Goal: Task Accomplishment & Management: Manage account settings

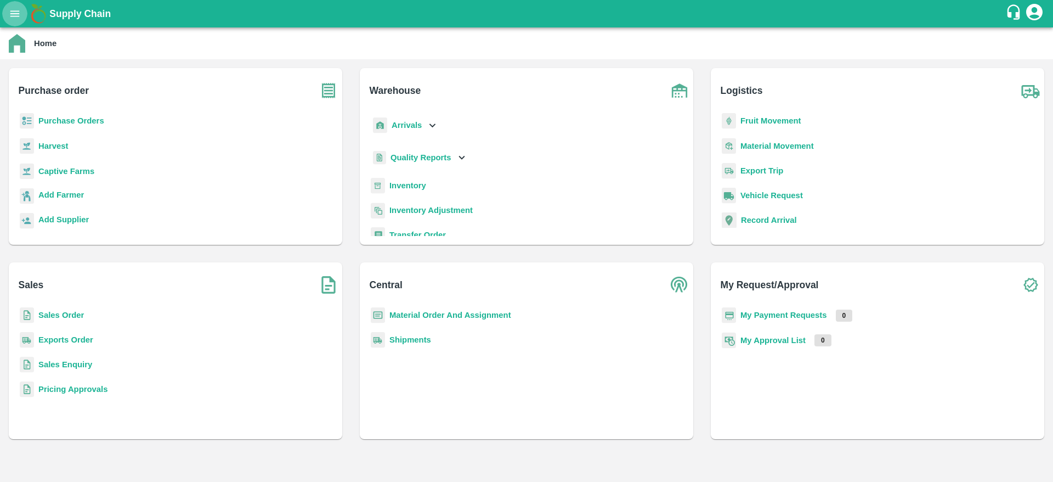
click at [11, 10] on icon "open drawer" at bounding box center [14, 13] width 9 height 6
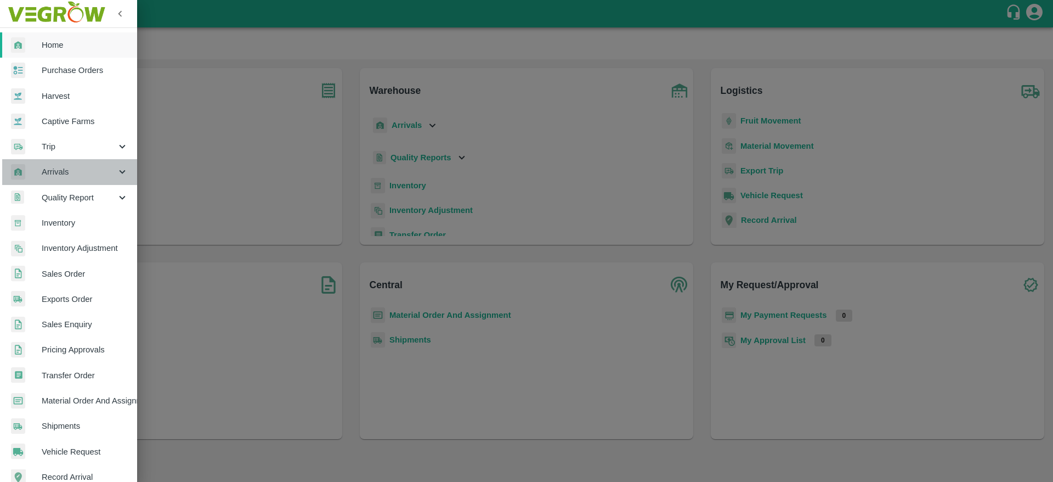
click at [94, 171] on span "Arrivals" at bounding box center [79, 172] width 75 height 12
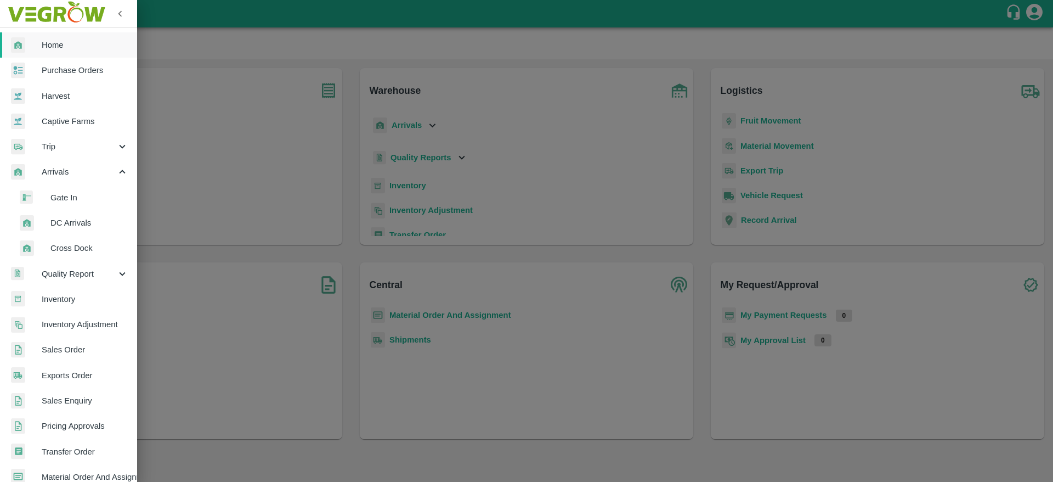
click at [86, 222] on span "DC Arrivals" at bounding box center [89, 223] width 78 height 12
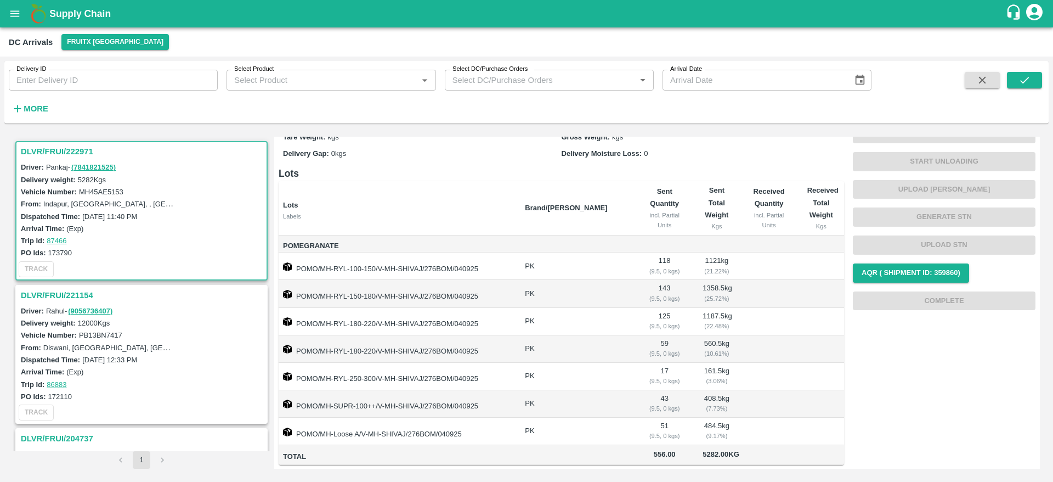
click at [74, 155] on h3 "DLVR/FRUI/222971" at bounding box center [143, 151] width 245 height 14
click at [59, 150] on h3 "DLVR/FRUI/222971" at bounding box center [143, 151] width 245 height 14
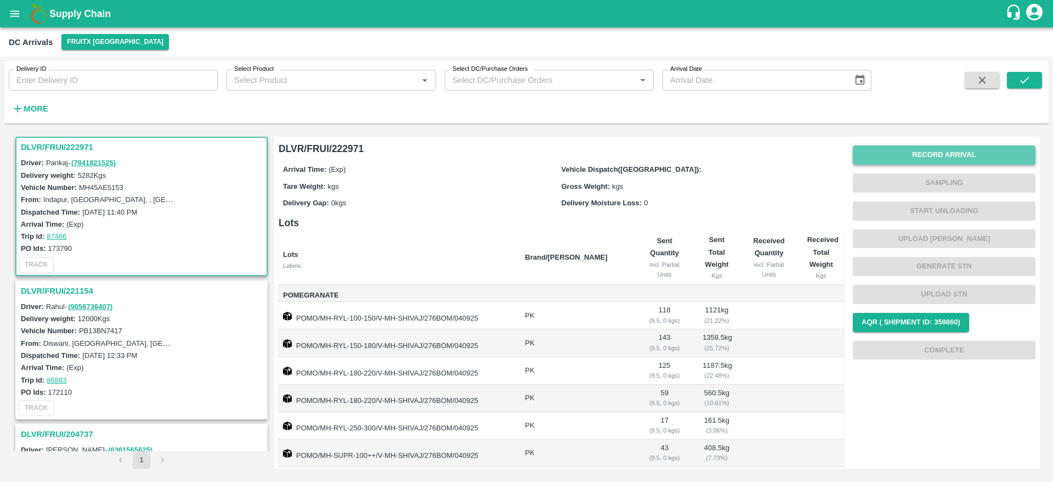
click at [940, 152] on button "Record Arrival" at bounding box center [944, 154] width 183 height 19
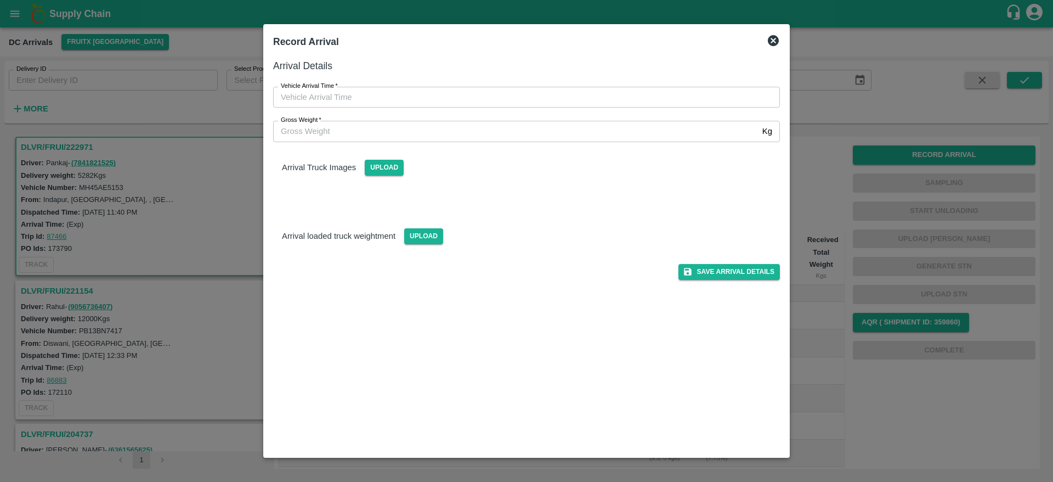
click at [462, 108] on div "Gross Weight   * Kg Gross Weight" at bounding box center [520, 125] width 520 height 34
type input "DD/MM/YYYY hh:mm aa"
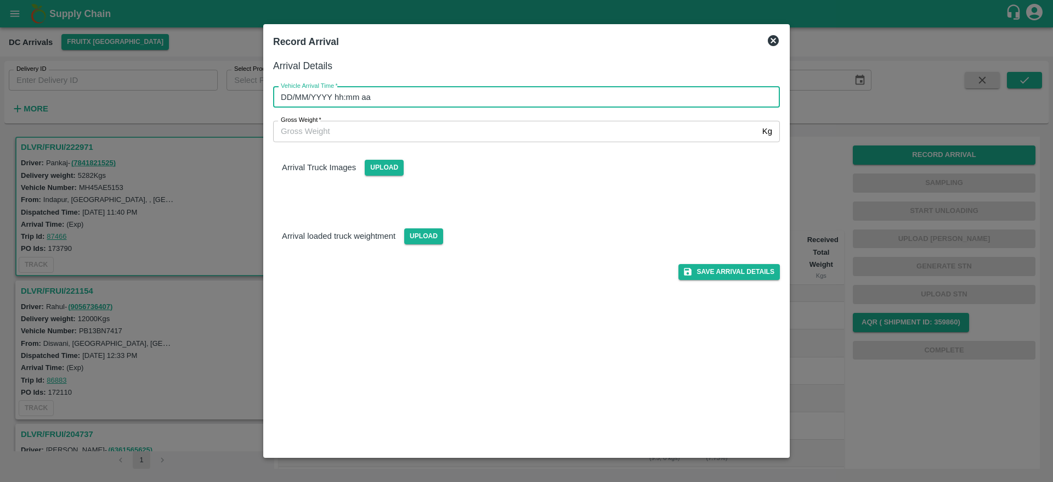
click at [466, 96] on input "DD/MM/YYYY hh:mm aa" at bounding box center [522, 97] width 499 height 21
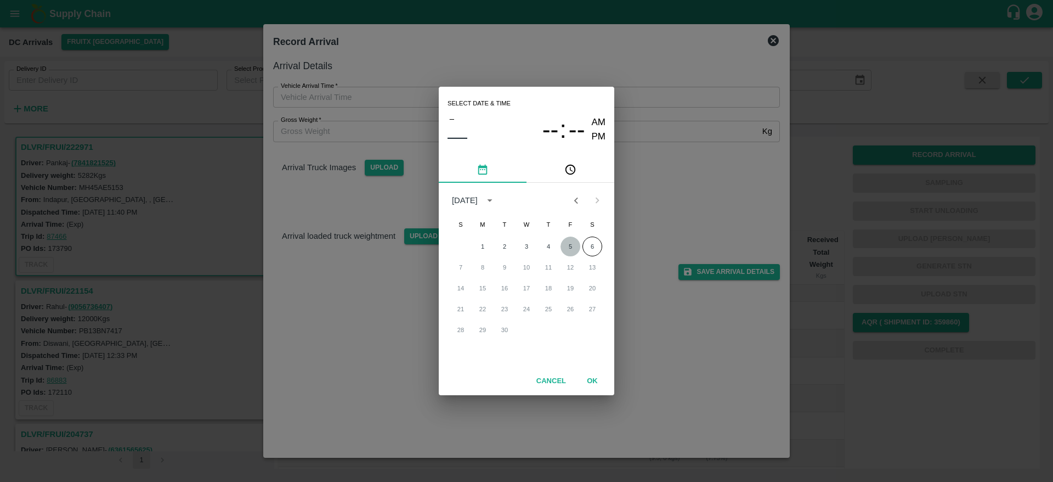
click at [571, 244] on button "5" at bounding box center [571, 246] width 20 height 20
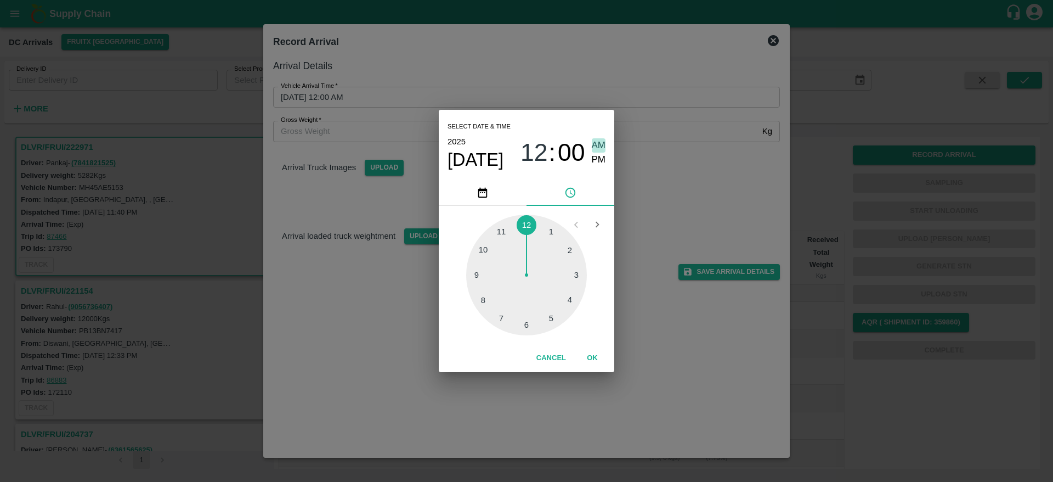
click at [603, 145] on span "AM" at bounding box center [599, 145] width 14 height 15
click at [592, 351] on button "OK" at bounding box center [592, 357] width 35 height 19
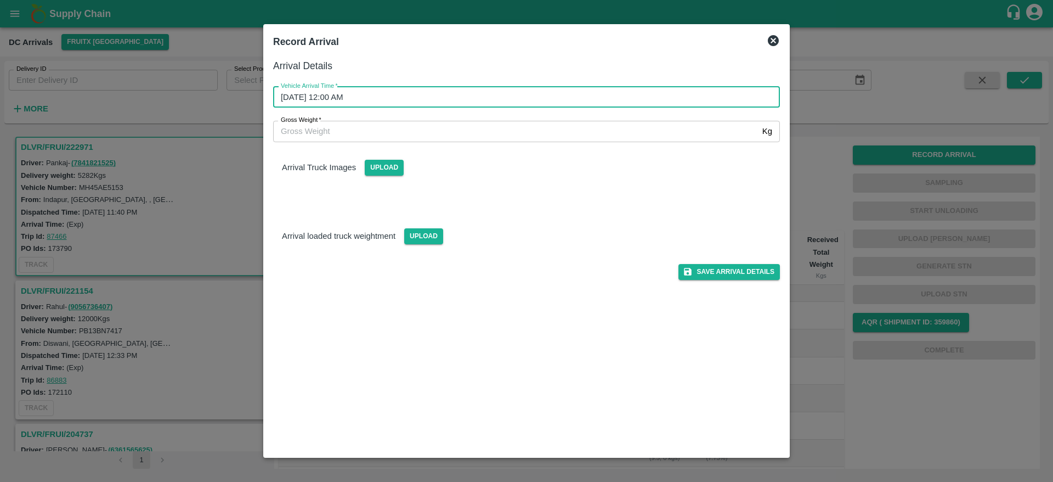
click at [365, 98] on input "[DATE] 12:00 AM" at bounding box center [522, 97] width 499 height 21
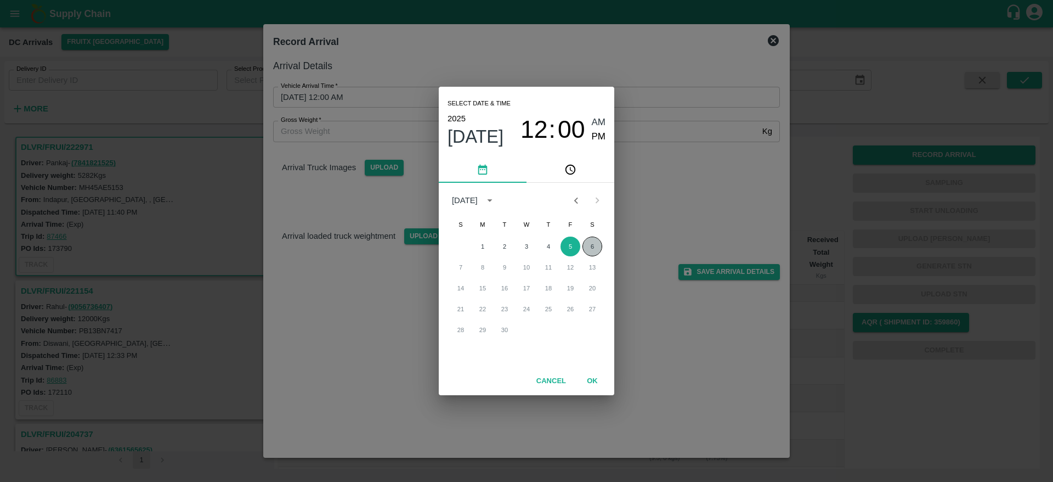
click at [597, 245] on button "6" at bounding box center [593, 246] width 20 height 20
type input "[DATE] 12:00 AM"
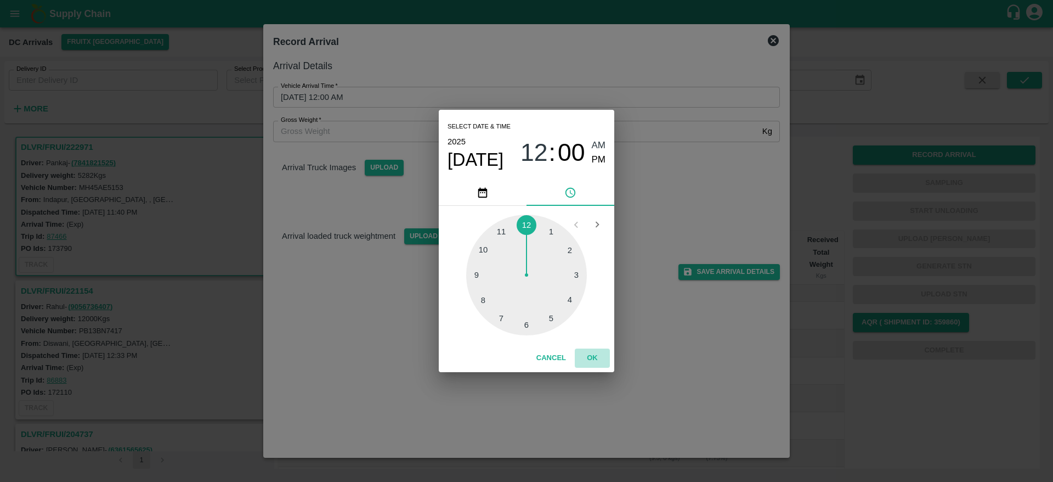
click at [590, 361] on button "OK" at bounding box center [592, 357] width 35 height 19
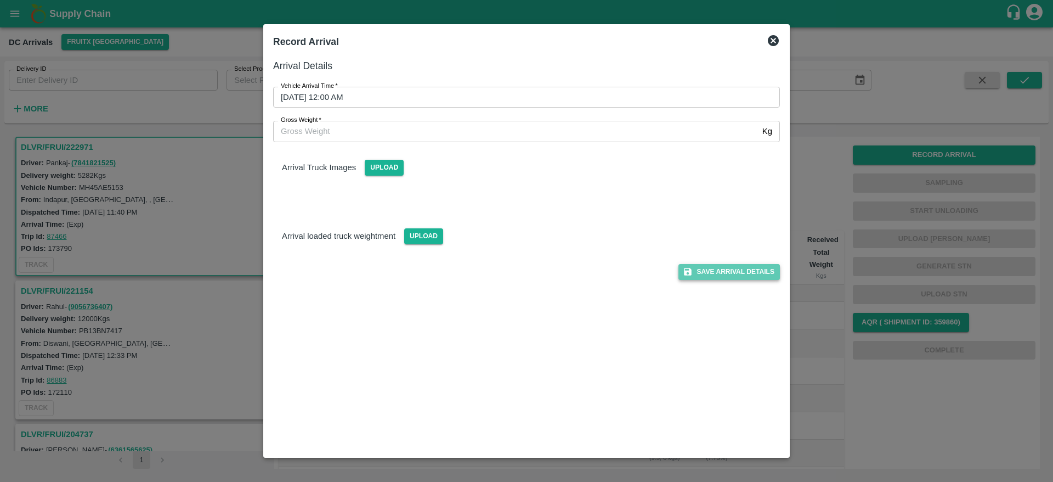
click at [751, 273] on button "Save Arrival Details" at bounding box center [729, 272] width 101 height 16
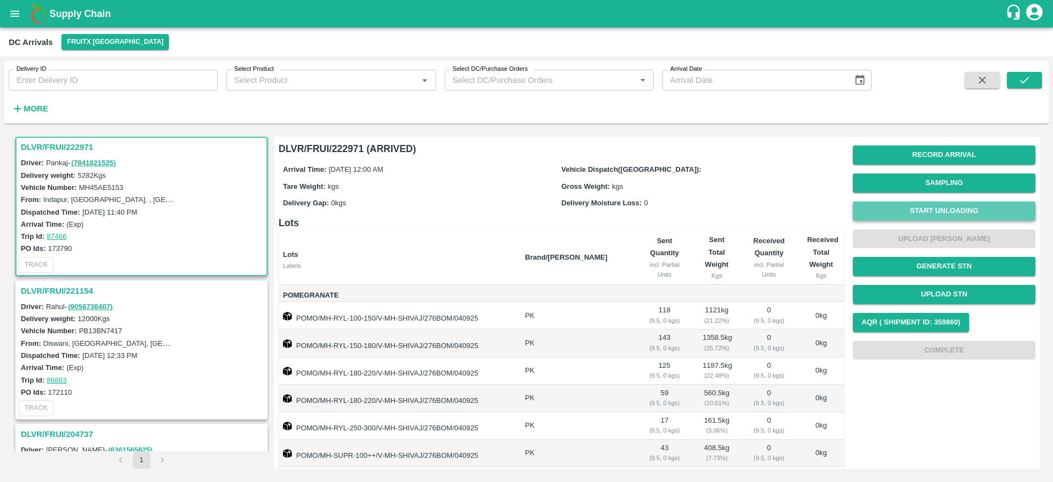
click at [932, 210] on button "Start Unloading" at bounding box center [944, 210] width 183 height 19
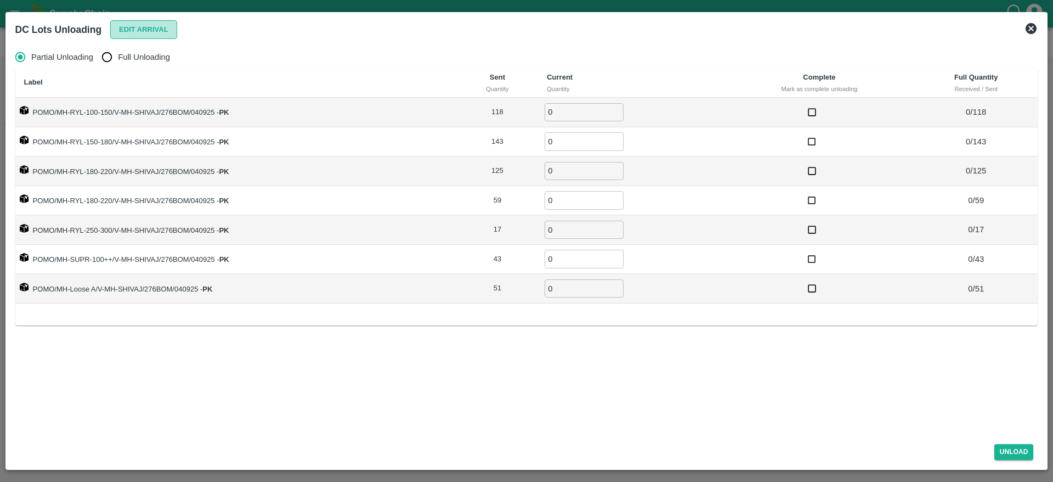
click at [152, 27] on button "Edit Arrival" at bounding box center [143, 29] width 67 height 19
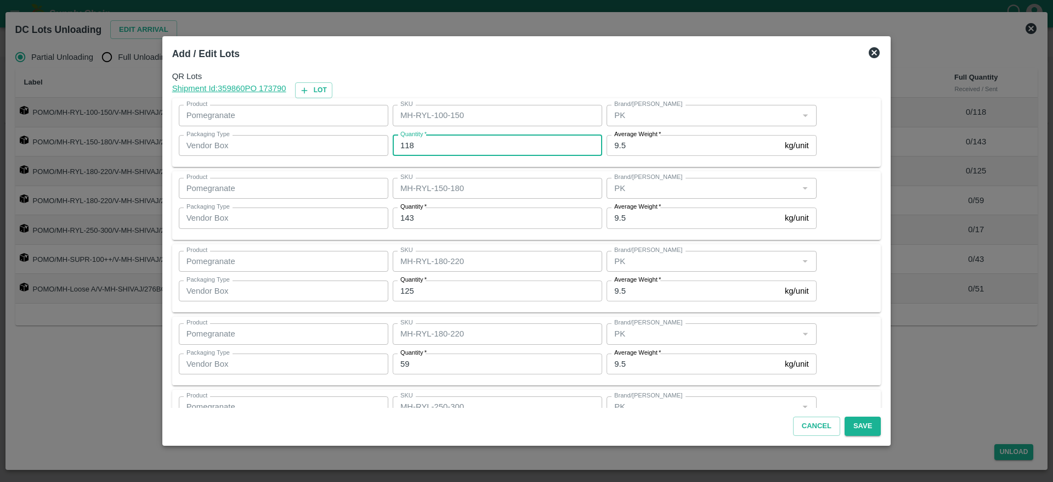
click at [461, 146] on input "118" at bounding box center [498, 145] width 210 height 21
type input "116"
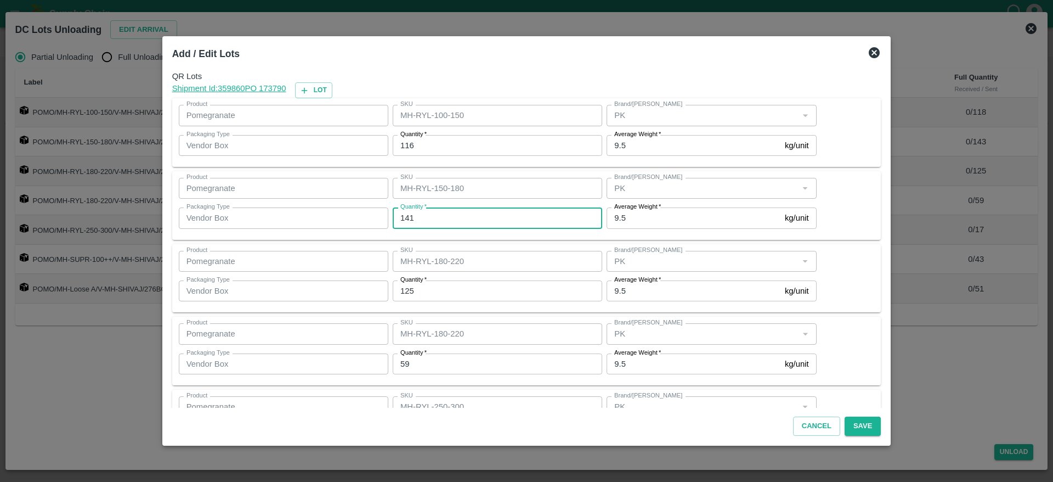
type input "141"
type input "126"
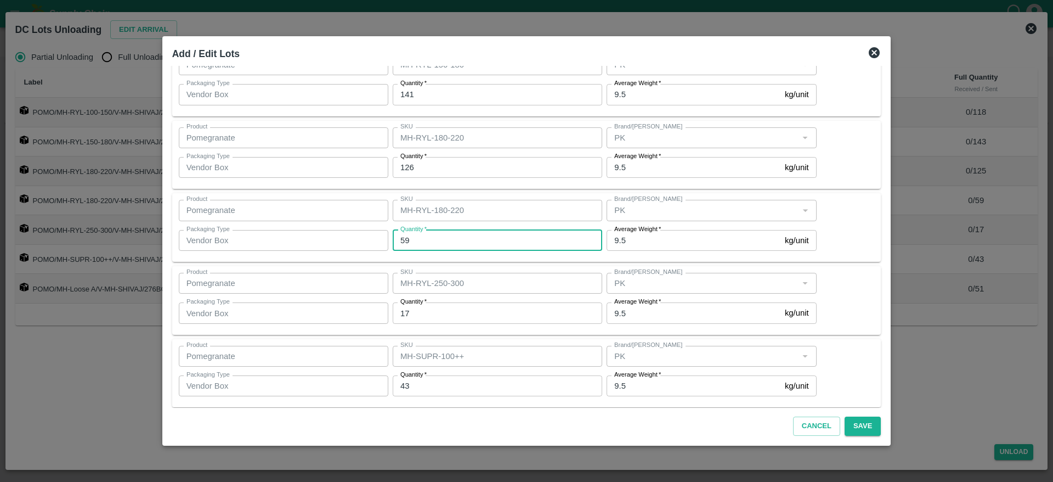
scroll to position [133, 0]
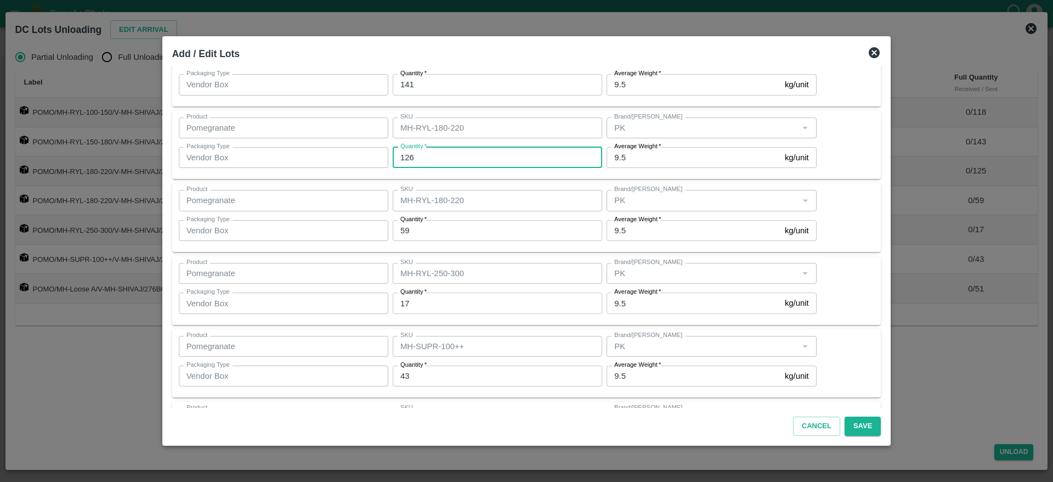
click at [489, 161] on input "126" at bounding box center [498, 157] width 210 height 21
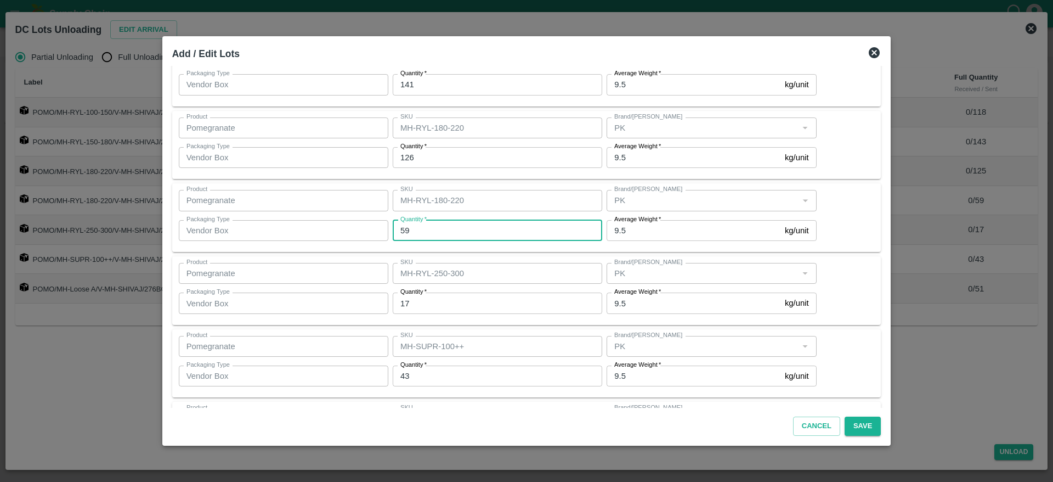
drag, startPoint x: 442, startPoint y: 226, endPoint x: 393, endPoint y: 232, distance: 49.2
click at [393, 232] on div "Quantity   * 59 Quantity" at bounding box center [495, 231] width 214 height 30
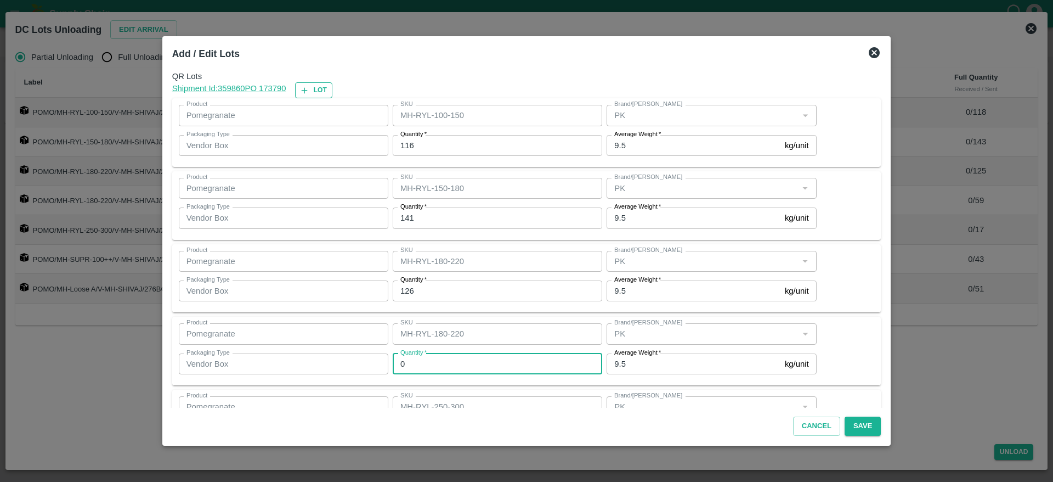
type input "0"
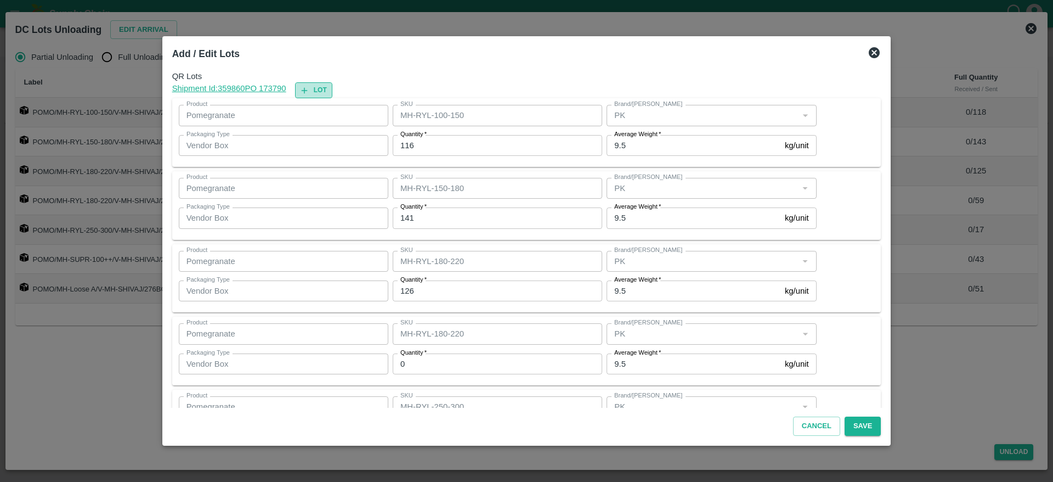
click at [326, 88] on button "Lot" at bounding box center [313, 90] width 37 height 16
type input "MH-RYL-100-150"
type input "116"
type input "MH-RYL-150-180"
type input "141"
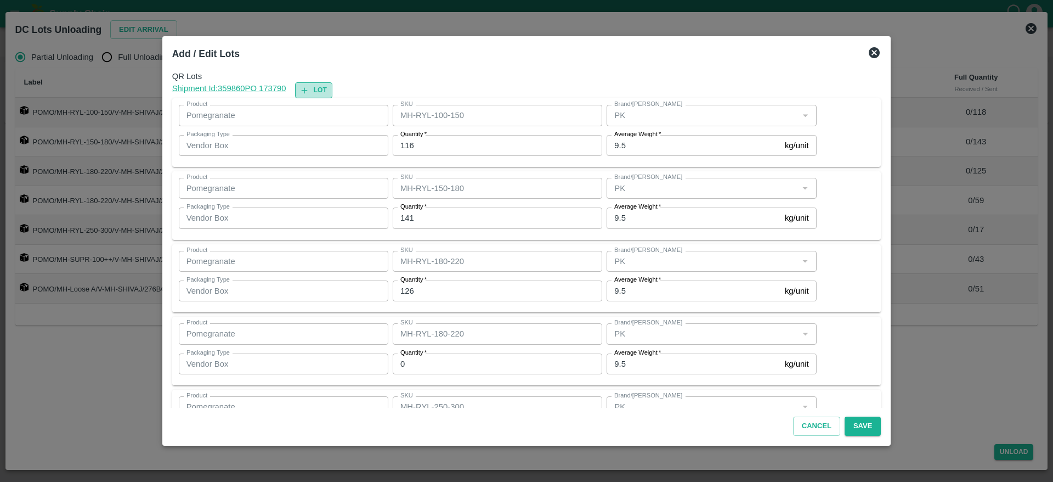
type input "126"
type input "MH-RYL-180-220"
type input "0"
type input "MH-RYL-250-300"
type input "17"
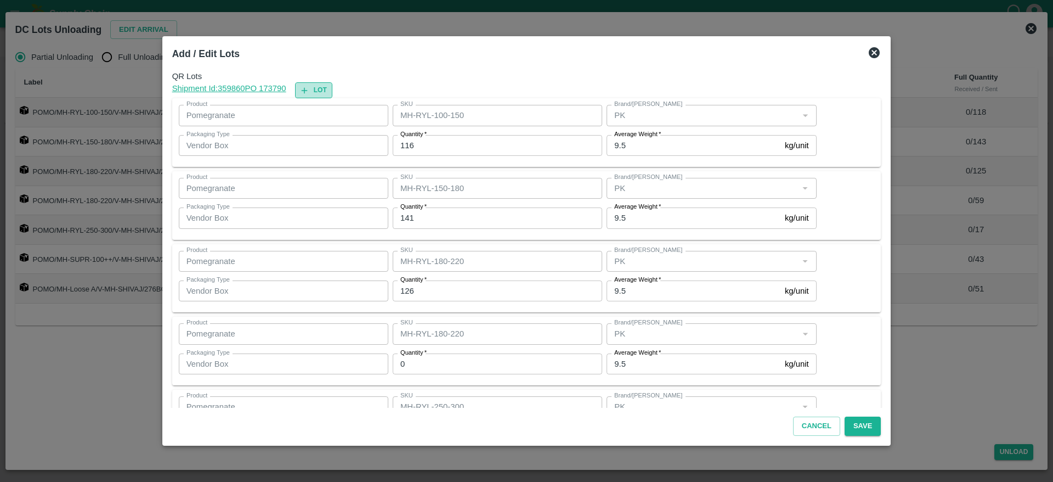
type input "MH-SUPR-100++"
type input "43"
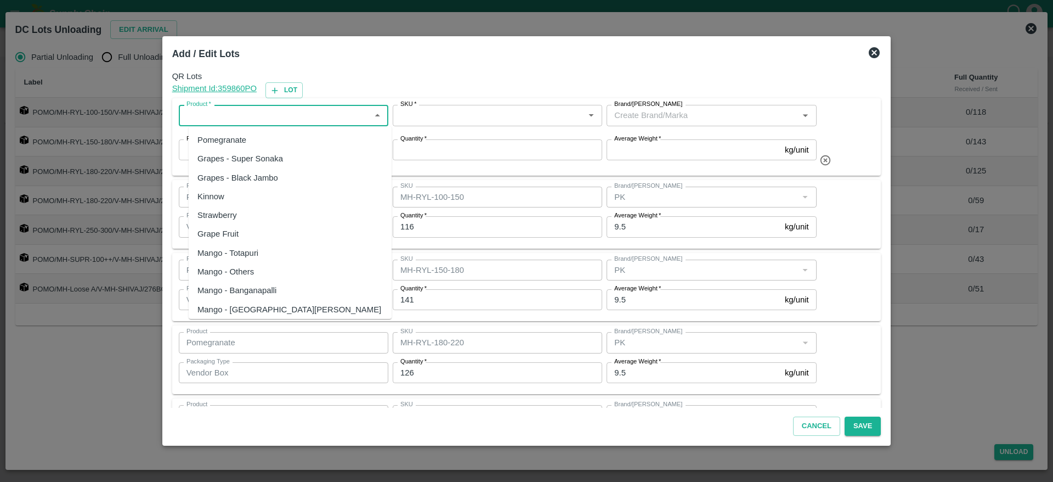
click at [236, 121] on input "Product   *" at bounding box center [274, 115] width 185 height 14
type input "PO"
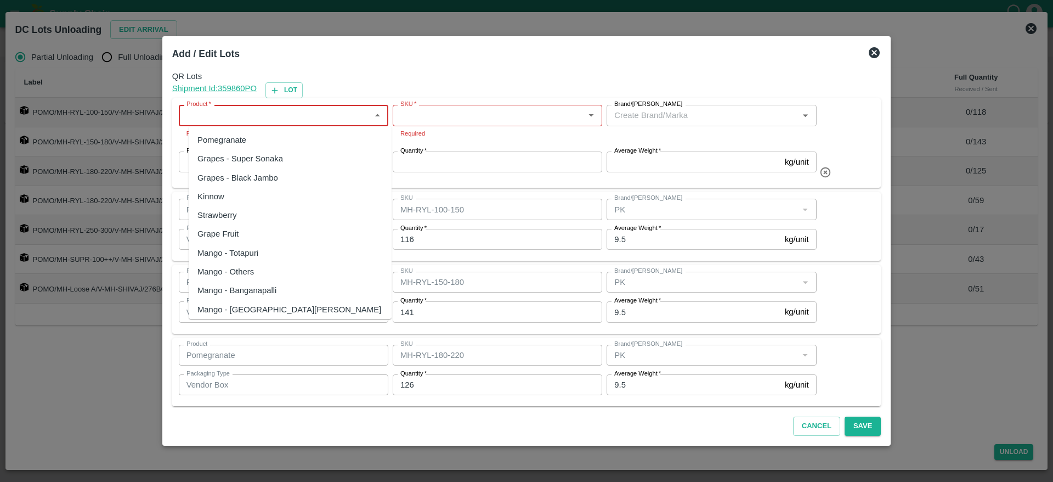
click at [226, 119] on input "Product   *" at bounding box center [274, 115] width 185 height 14
click at [305, 141] on div "Pomegranate" at bounding box center [290, 140] width 203 height 19
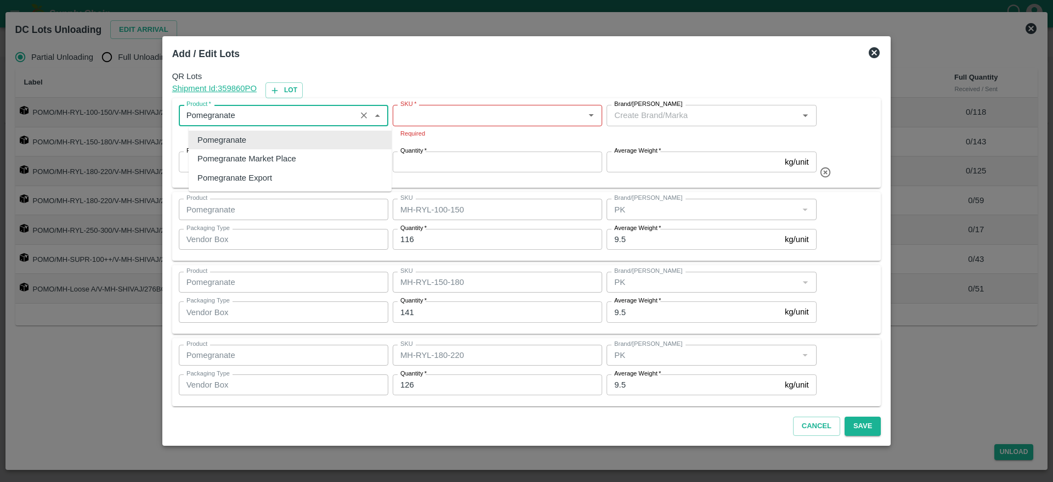
type input "Pomegranate"
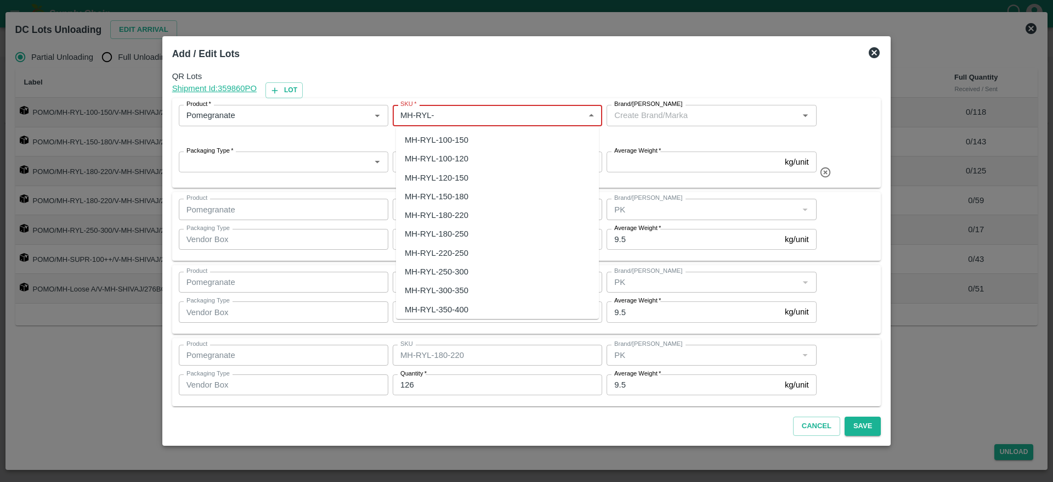
type input "MH-RYL-"
click at [437, 146] on div "MH-RYL-220-250" at bounding box center [497, 140] width 203 height 19
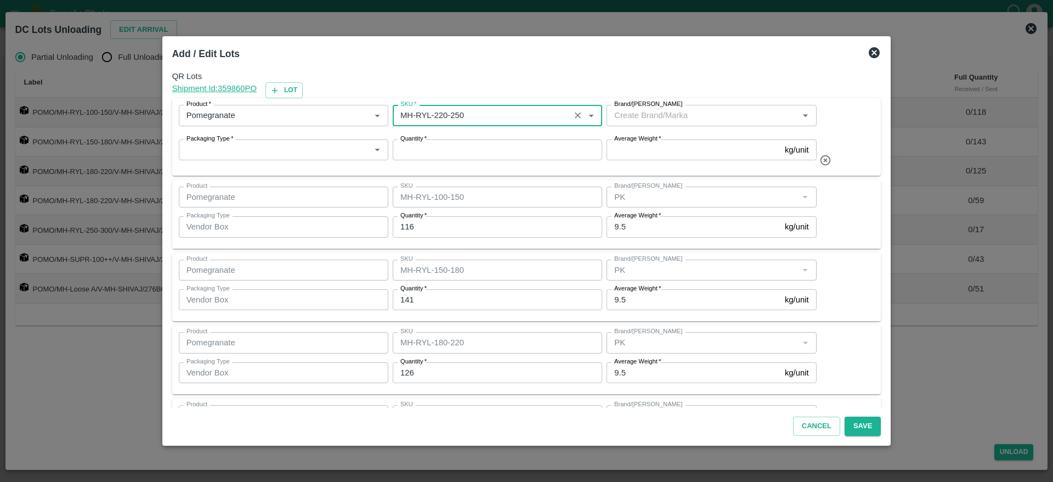
type input "MH-RYL-220-250"
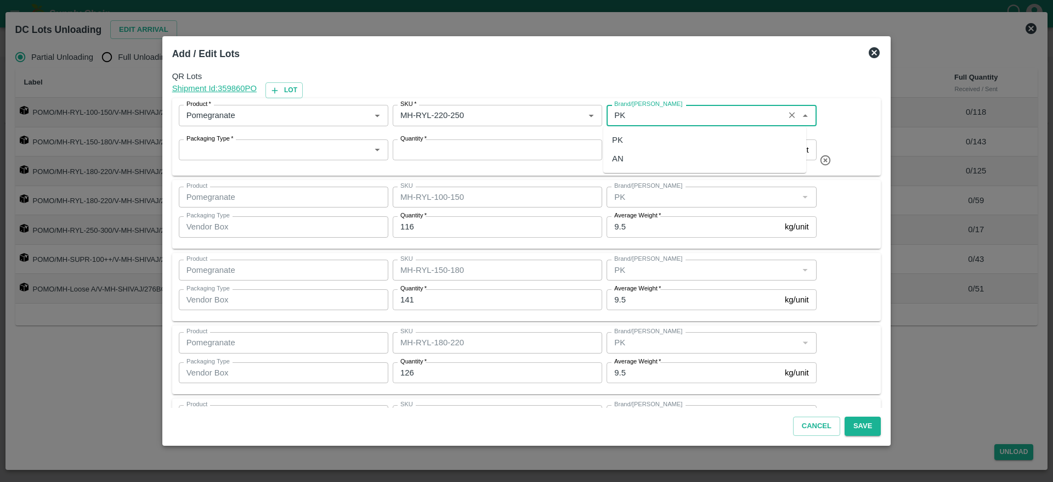
click at [641, 142] on div "PK" at bounding box center [704, 140] width 203 height 19
type input "PK"
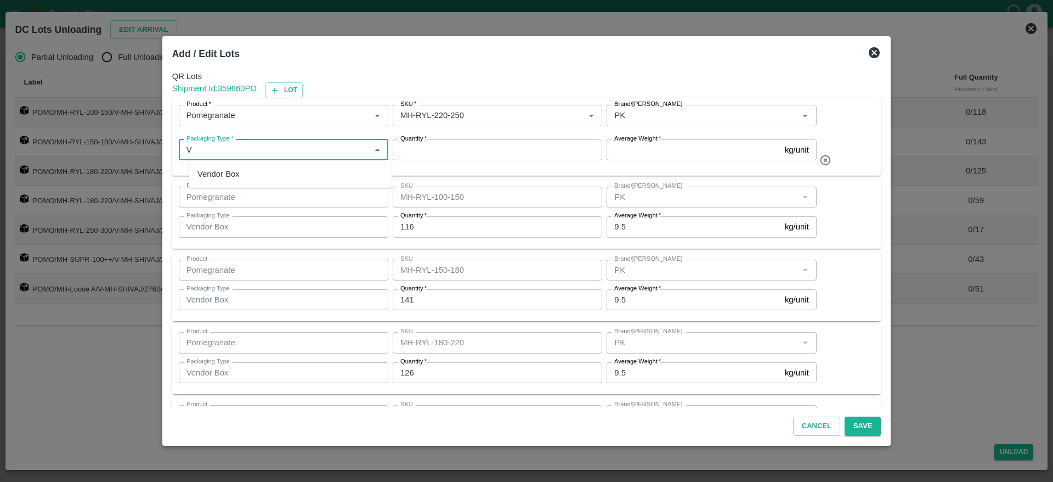
click at [261, 173] on div "Vendor Box" at bounding box center [290, 174] width 203 height 19
type input "Vendor Box"
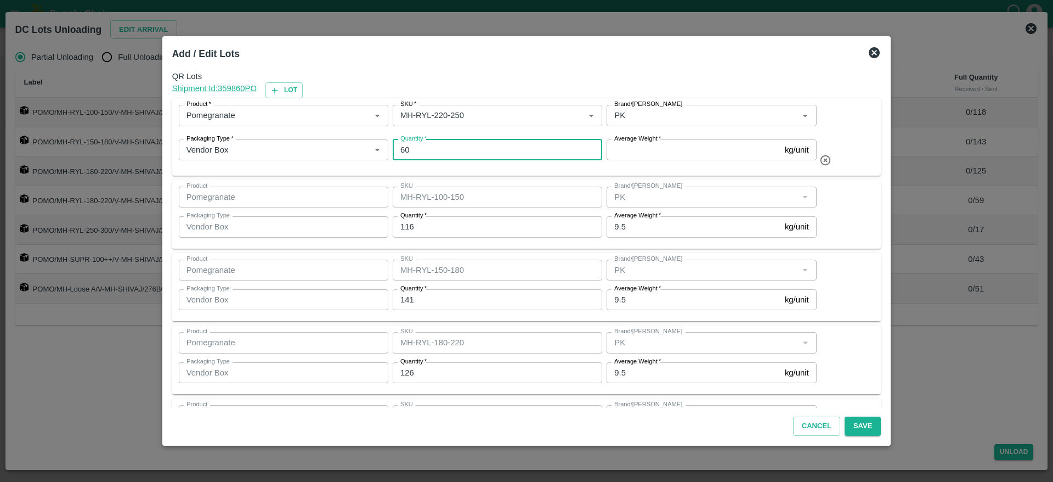
type input "60"
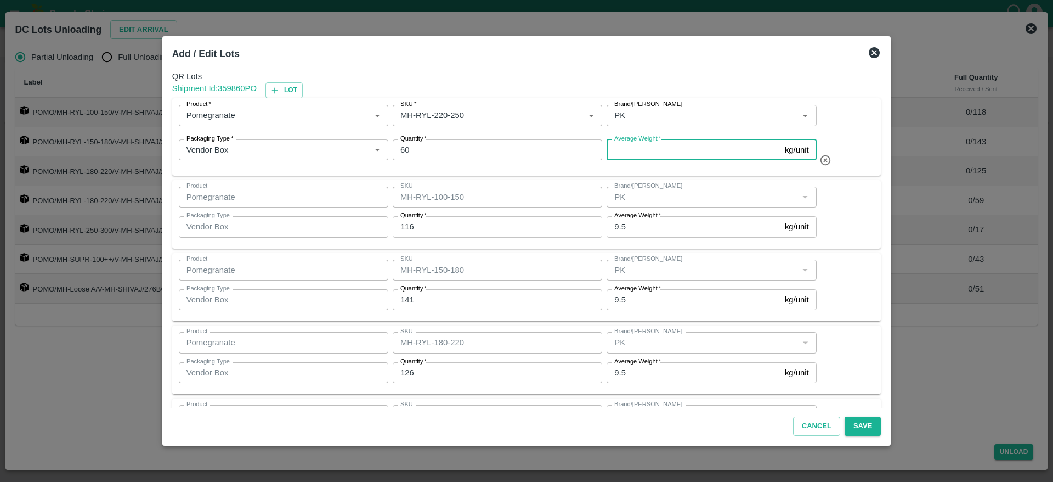
type input "0"
type input "9.5"
click at [828, 125] on div "Product   * Product   * SKU   * SKU   * Brand/Marka Brand/Marka Packaging Type …" at bounding box center [527, 137] width 696 height 64
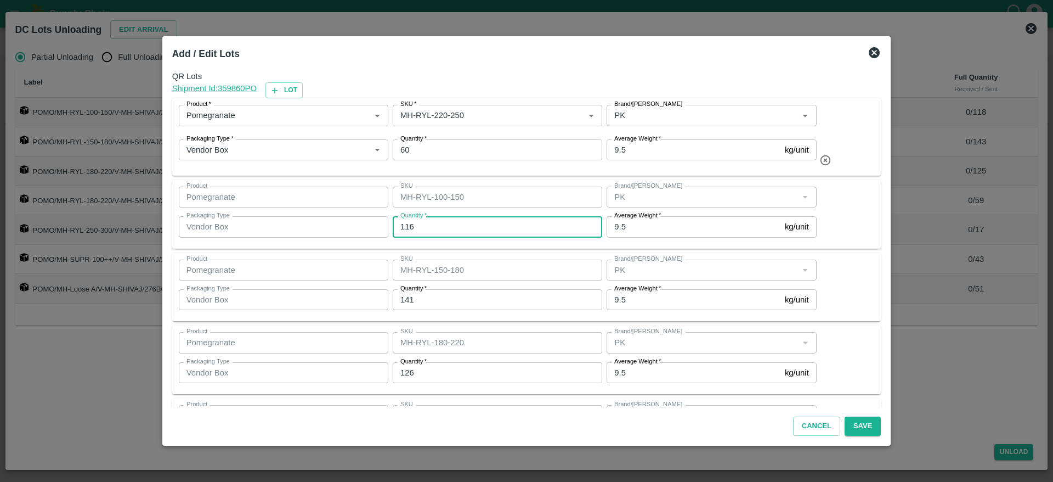
click at [456, 231] on input "116" at bounding box center [498, 226] width 210 height 21
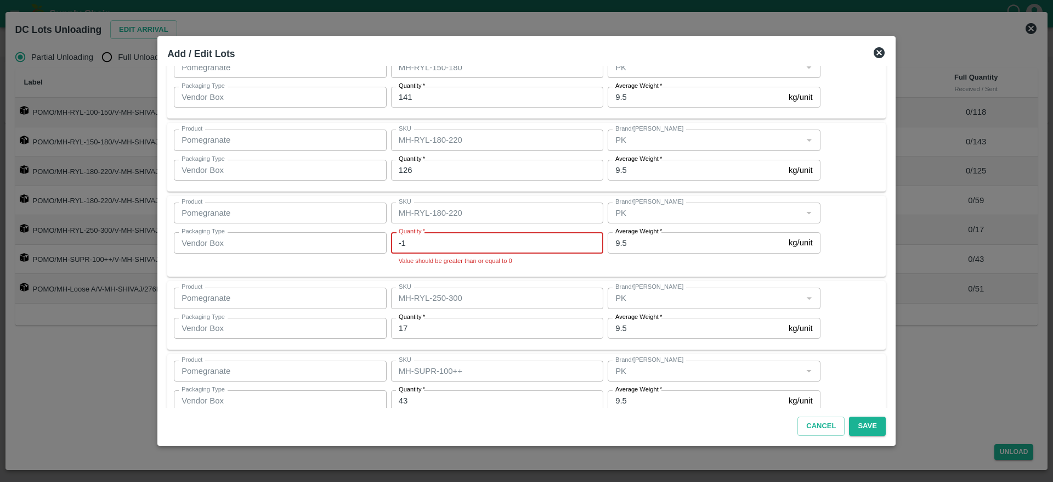
scroll to position [282, 0]
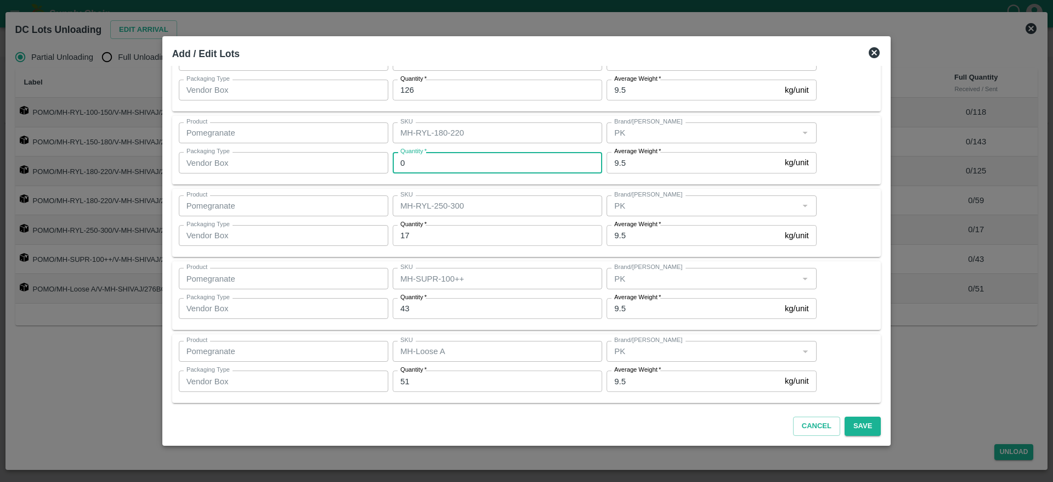
type input "0"
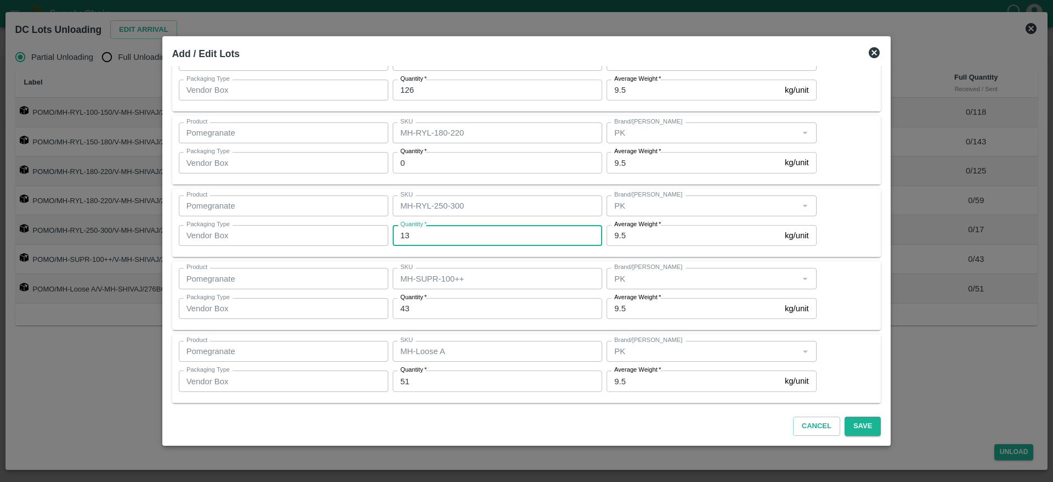
scroll to position [286, 0]
type input "17"
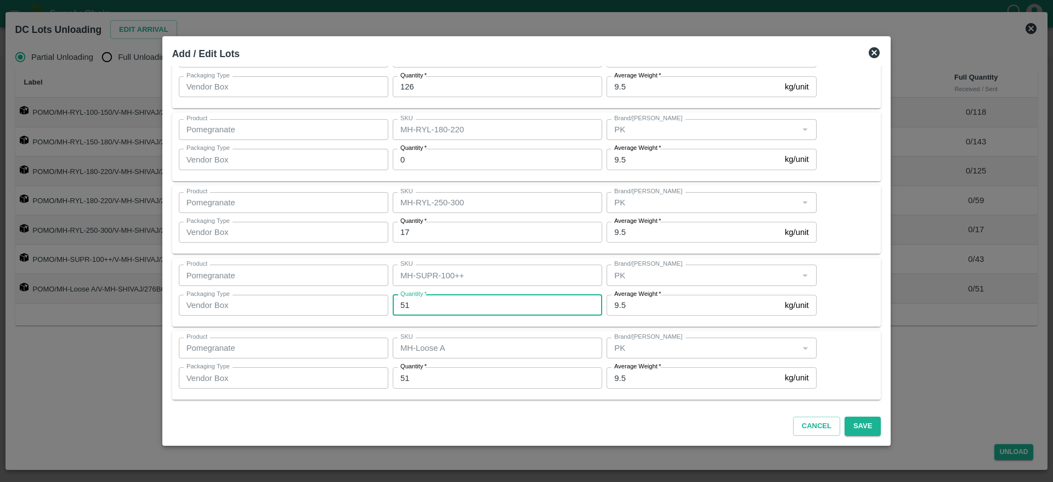
type input "51"
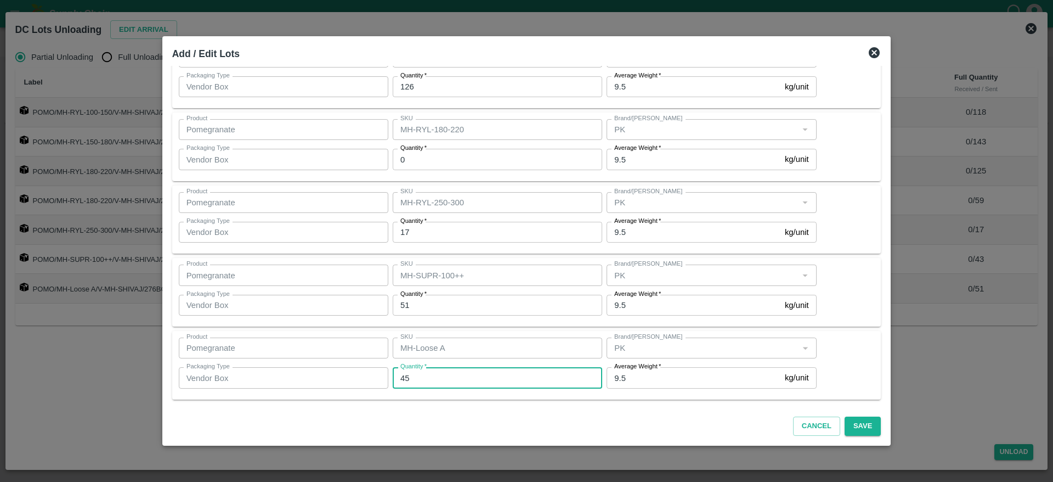
type input "45"
click at [678, 420] on div "Cancel Save" at bounding box center [527, 424] width 718 height 32
click at [855, 273] on div "Product Pomegranate Product SKU MH-SUPR-100++ SKU Brand/Marka Brand/Marka Packa…" at bounding box center [527, 291] width 696 height 55
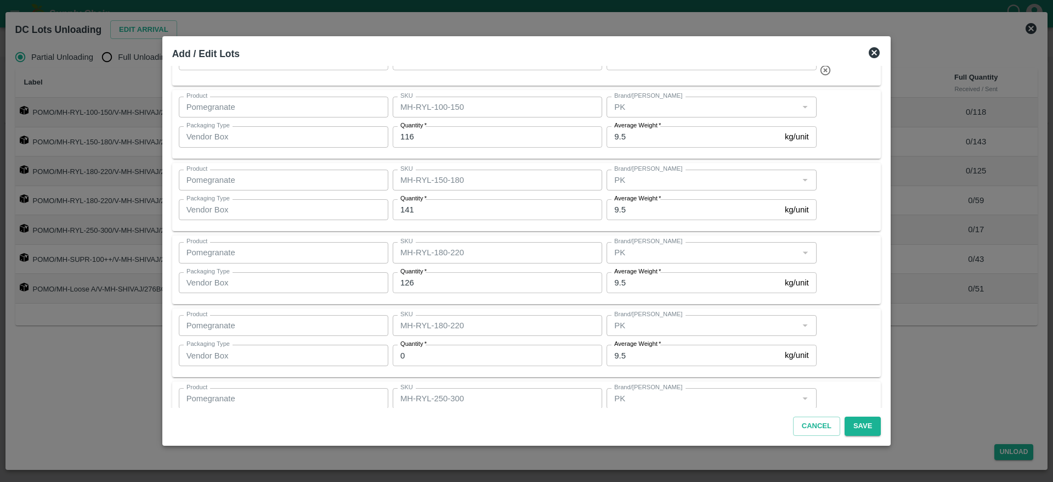
scroll to position [0, 0]
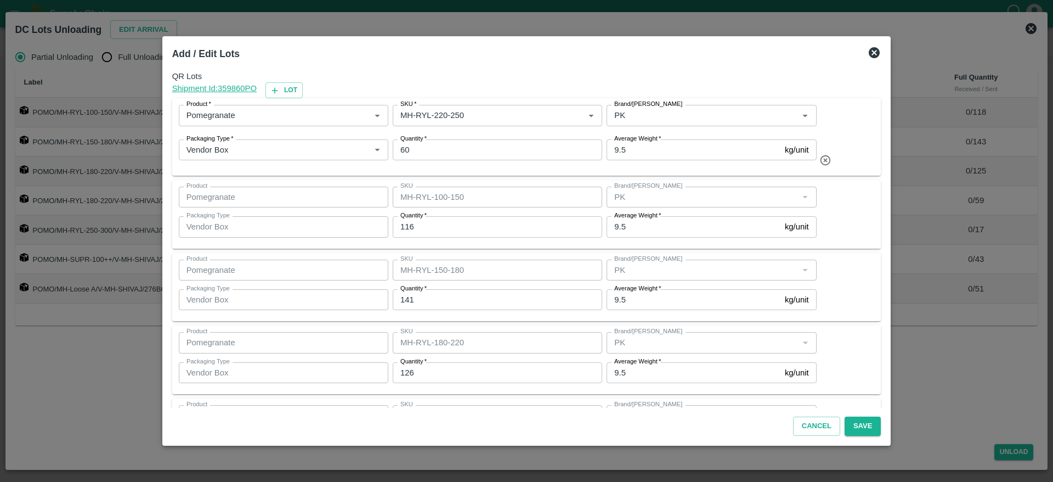
click at [831, 213] on div "Product Pomegranate Product SKU MH-RYL-100-150 SKU Brand/Marka Brand/Marka Pack…" at bounding box center [527, 213] width 696 height 55
click at [836, 221] on div "Product Pomegranate Product SKU MH-RYL-100-150 SKU Brand/Marka Brand/Marka Pack…" at bounding box center [527, 213] width 696 height 55
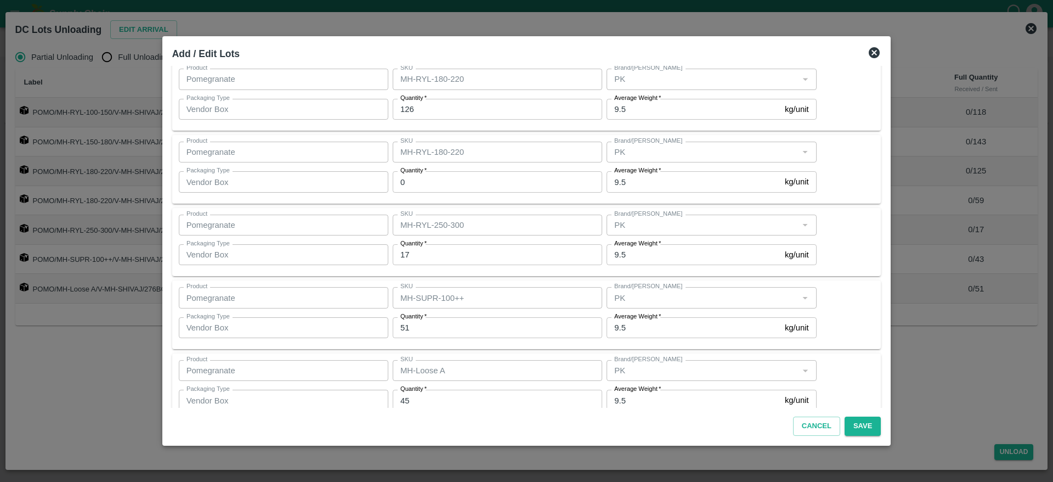
scroll to position [286, 0]
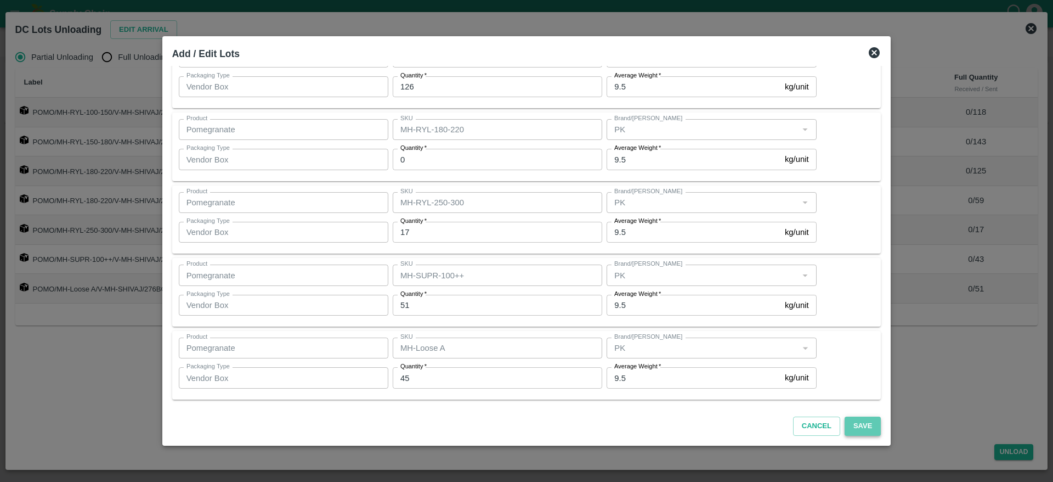
click at [852, 423] on button "Save" at bounding box center [863, 425] width 36 height 19
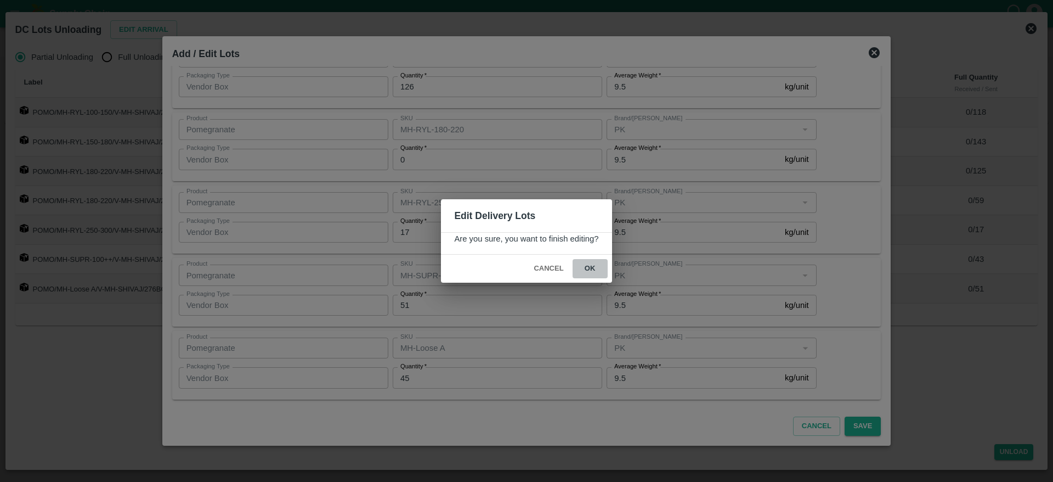
click at [589, 275] on button "ok" at bounding box center [590, 268] width 35 height 19
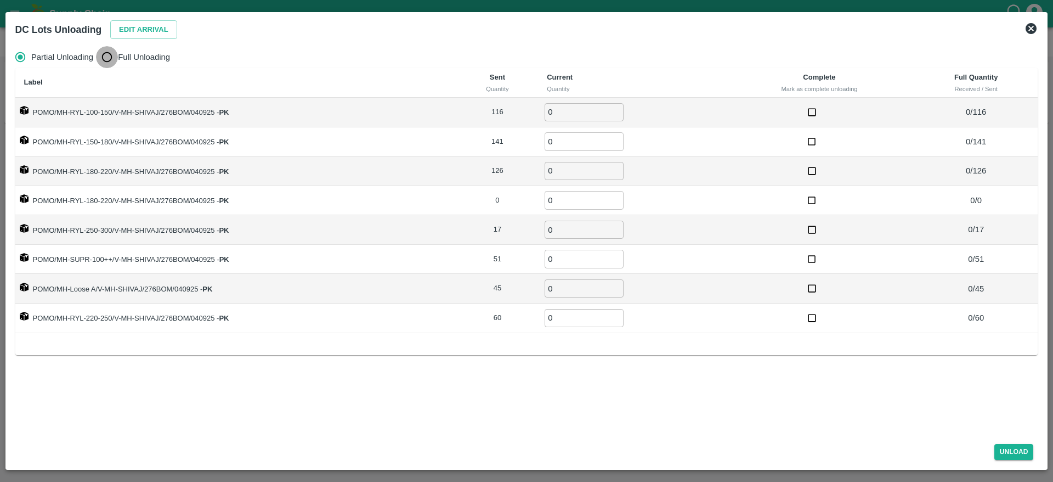
click at [111, 54] on input "Full Unloading" at bounding box center [107, 57] width 22 height 22
radio input "true"
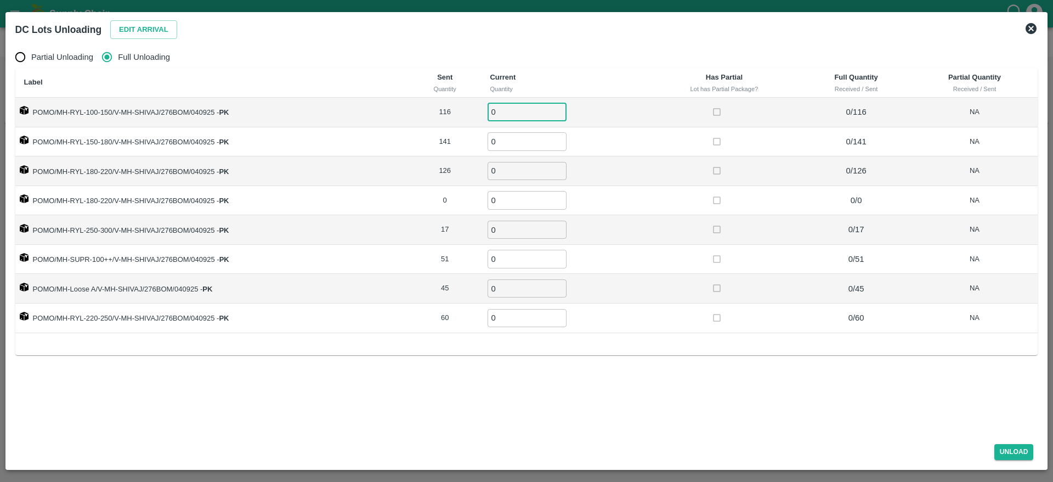
click at [493, 107] on input "0" at bounding box center [527, 112] width 79 height 18
drag, startPoint x: 519, startPoint y: 114, endPoint x: 401, endPoint y: 131, distance: 119.7
click at [401, 131] on tbody "POMO/MH-RYL-100-150/V-MH-SHIVAJ/276BOM/040925 - PK 116 1160 ​ 0 / 116 NA POMO/M…" at bounding box center [526, 215] width 1023 height 235
type input "116"
type input "141"
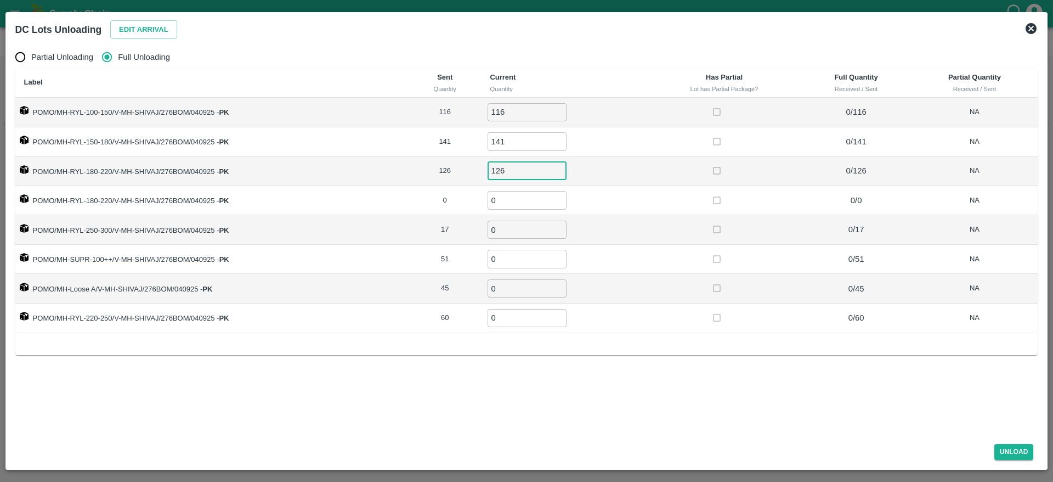
type input "126"
type input "17"
type input "51"
type input "45"
type input "60"
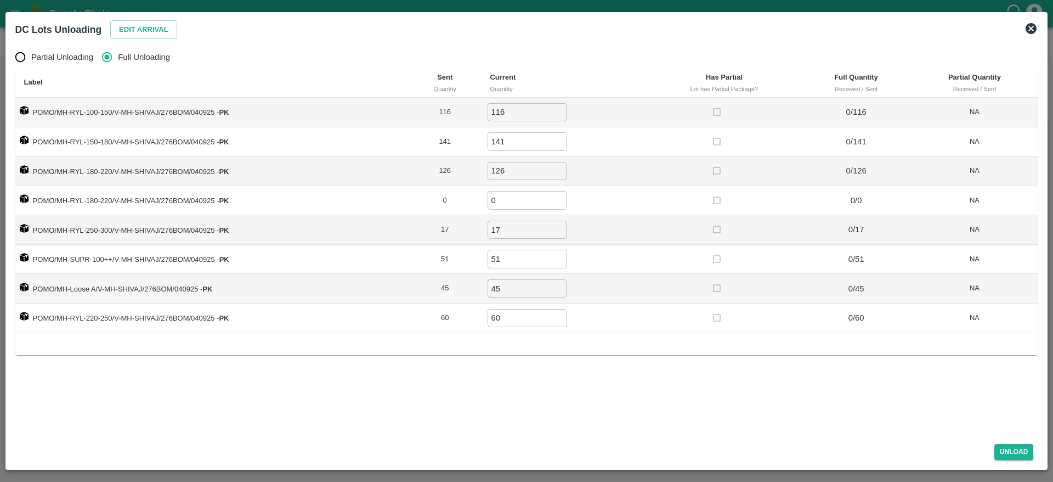
click at [636, 235] on td "17 ​" at bounding box center [564, 230] width 166 height 30
click at [1016, 450] on button "Unload" at bounding box center [1013, 452] width 39 height 16
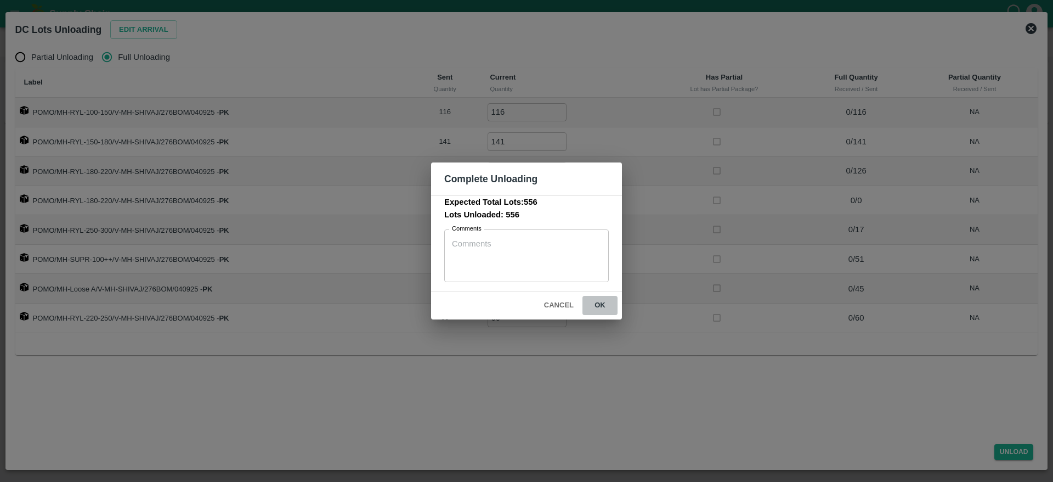
click at [606, 307] on button "ok" at bounding box center [600, 305] width 35 height 19
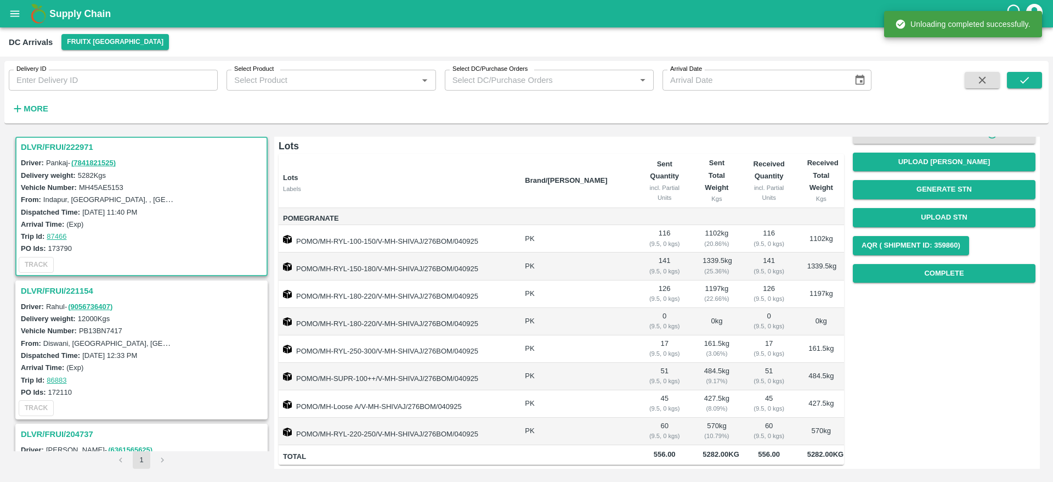
scroll to position [0, 0]
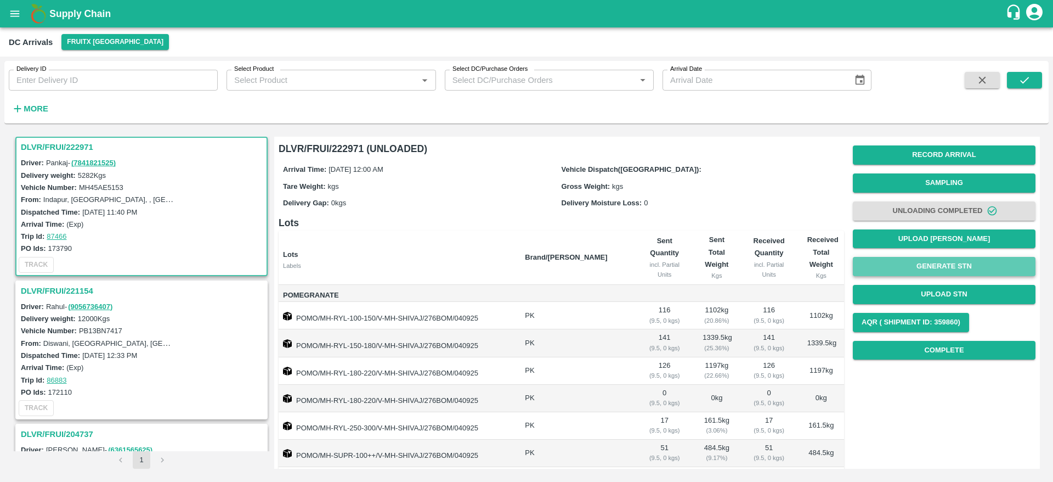
click at [948, 272] on button "Generate STN" at bounding box center [944, 266] width 183 height 19
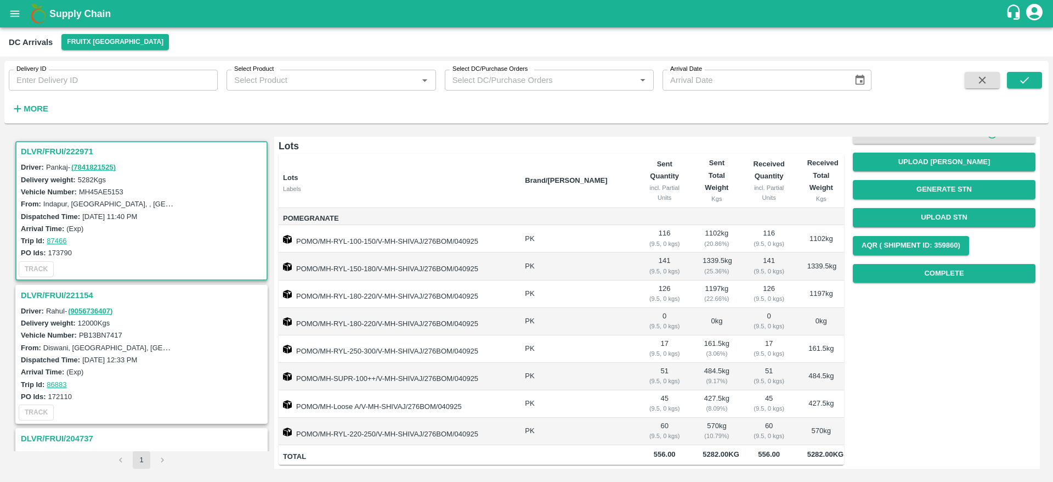
click at [58, 154] on h3 "DLVR/FRUI/222971" at bounding box center [143, 151] width 245 height 14
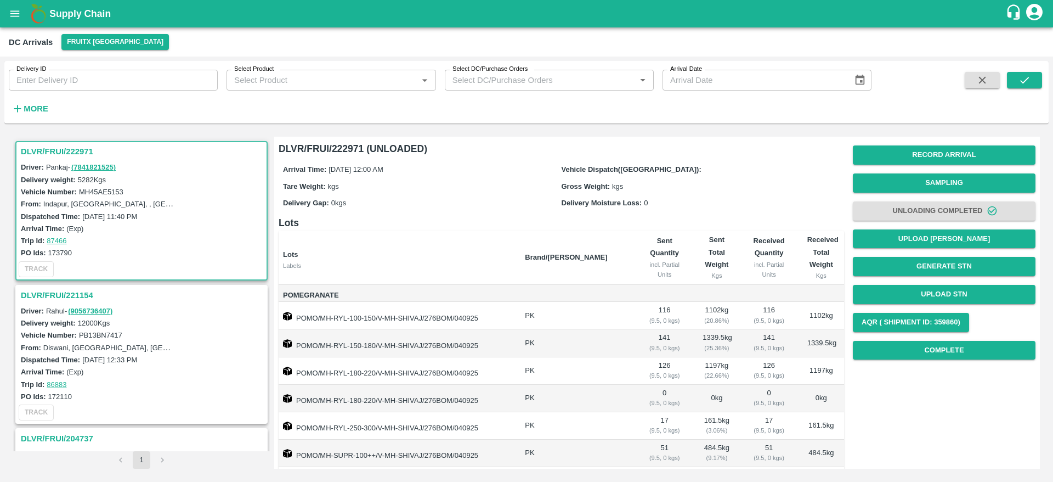
click at [52, 149] on h3 "DLVR/FRUI/222971" at bounding box center [143, 151] width 245 height 14
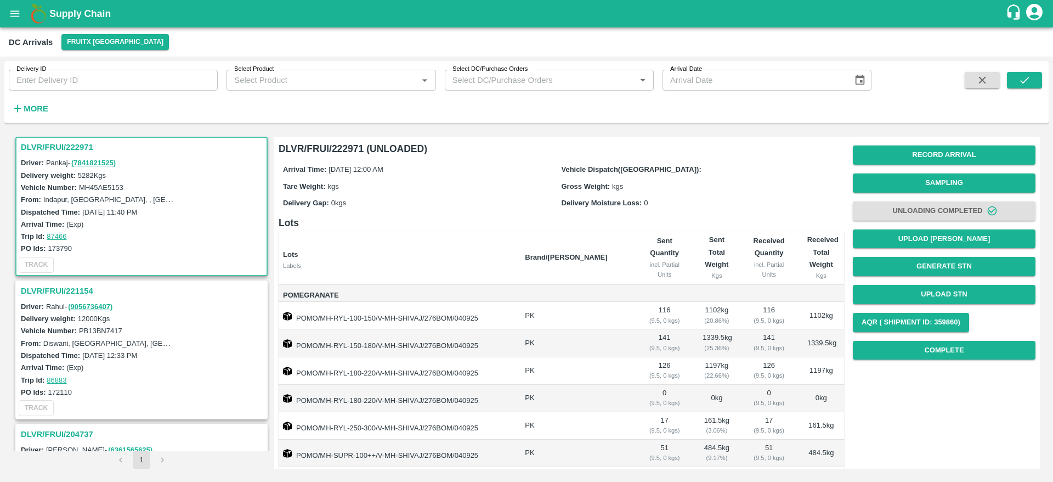
scroll to position [89, 0]
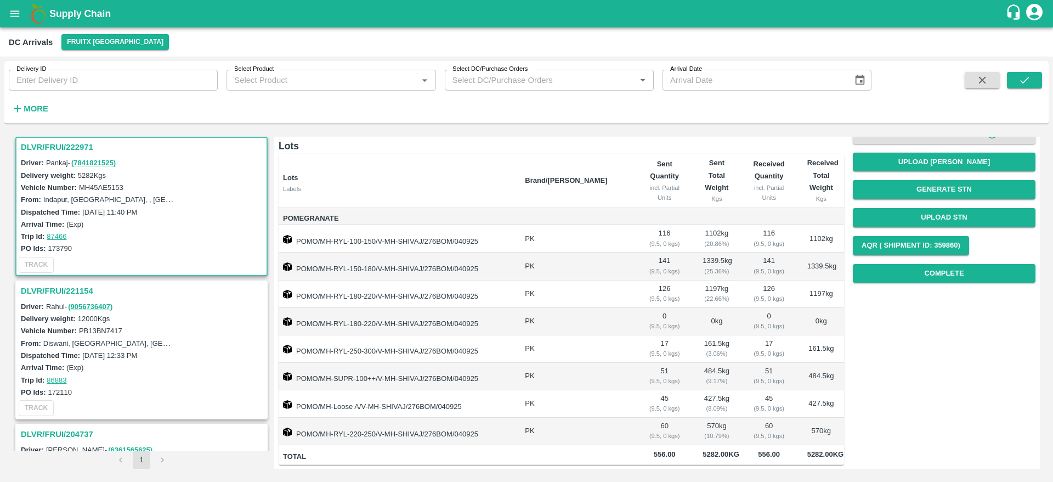
click at [58, 14] on b "Supply Chain" at bounding box center [79, 13] width 61 height 11
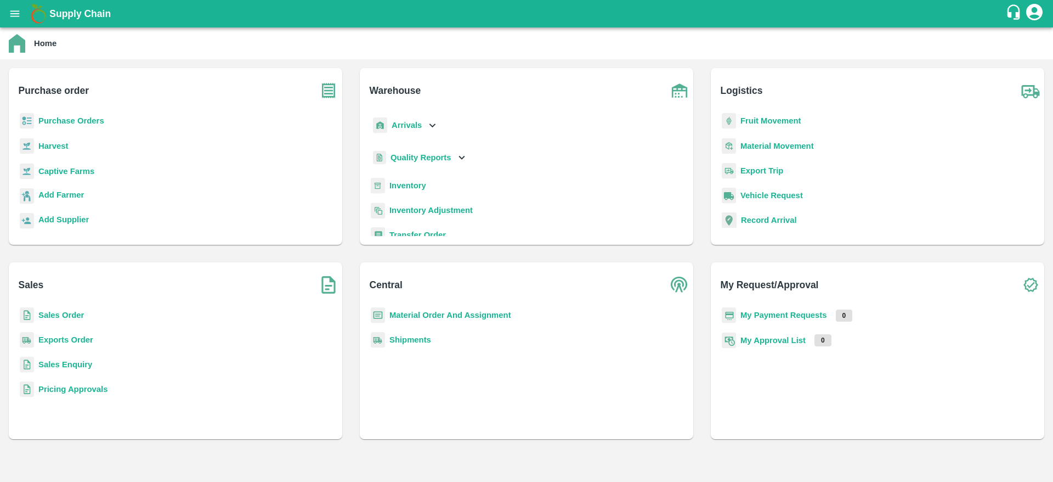
click at [59, 313] on b "Sales Order" at bounding box center [61, 314] width 46 height 9
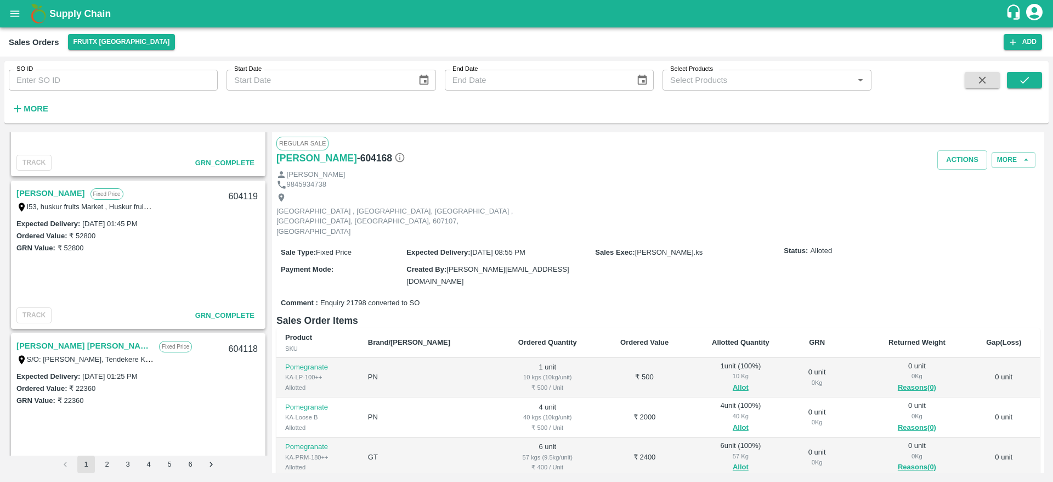
scroll to position [1330, 0]
click at [53, 74] on input "SO ID" at bounding box center [113, 80] width 209 height 21
paste input "603986"
type input "603986"
click at [1022, 86] on icon "submit" at bounding box center [1025, 80] width 12 height 12
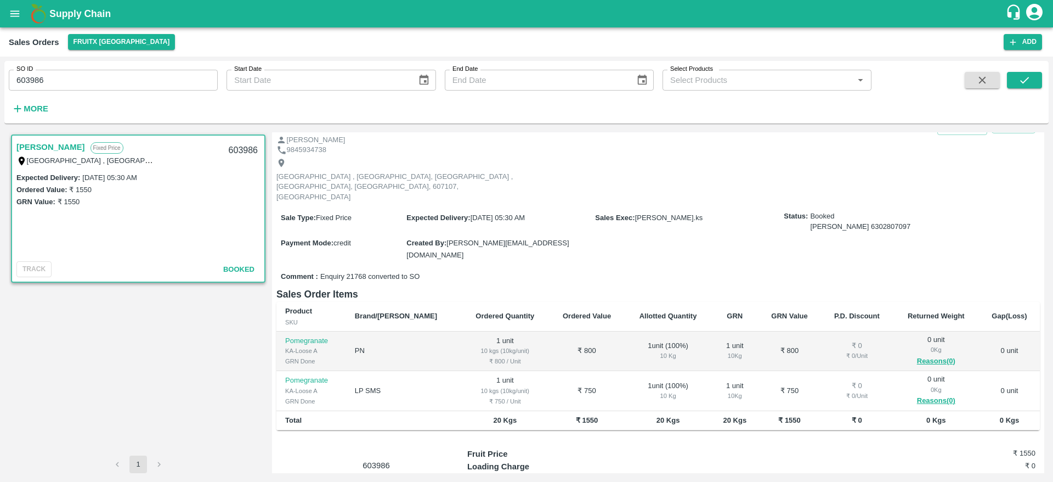
scroll to position [39, 0]
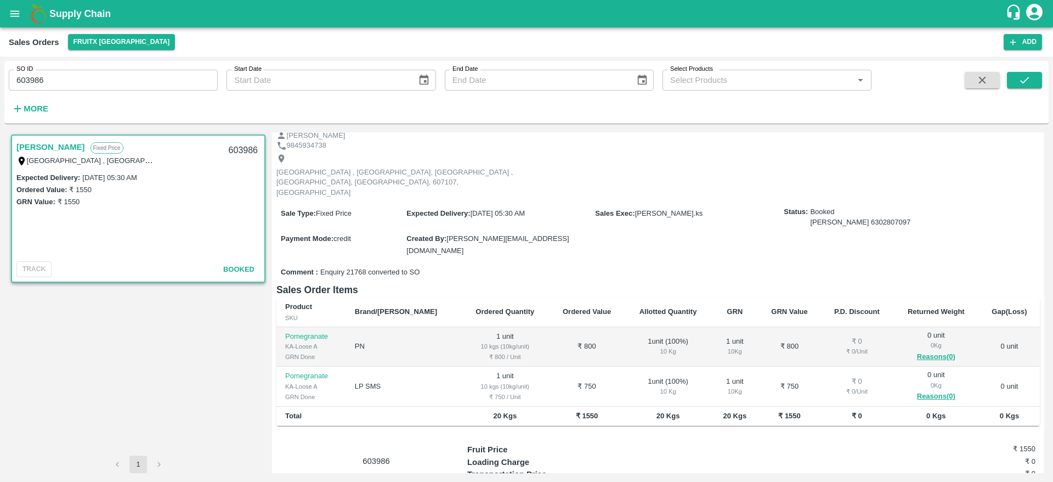
click at [63, 15] on b "Supply Chain" at bounding box center [79, 13] width 61 height 11
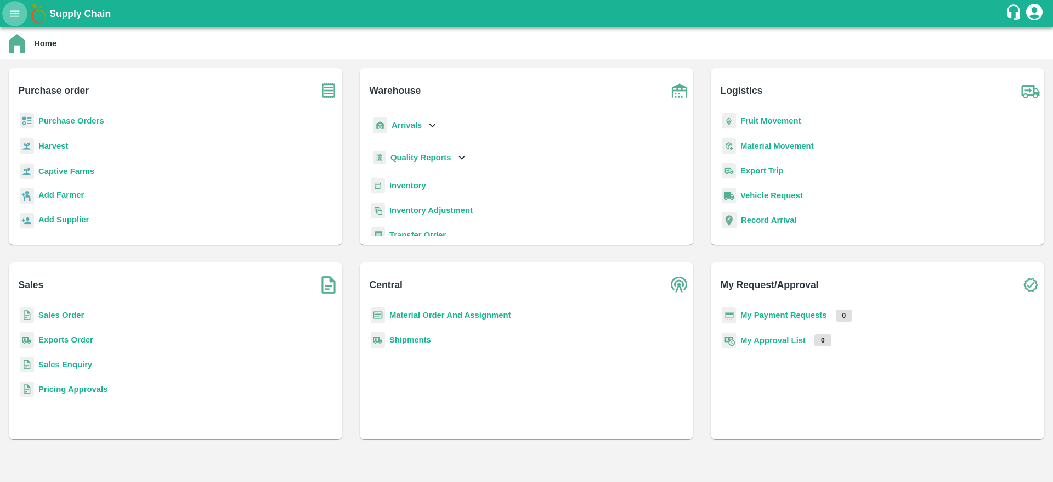
click at [21, 16] on icon "open drawer" at bounding box center [15, 14] width 12 height 12
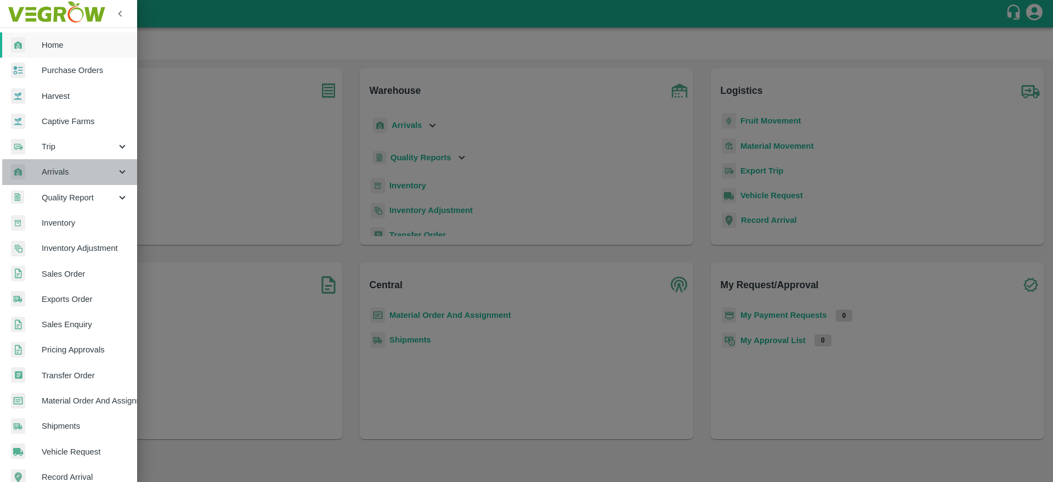
click at [77, 172] on span "Arrivals" at bounding box center [79, 172] width 75 height 12
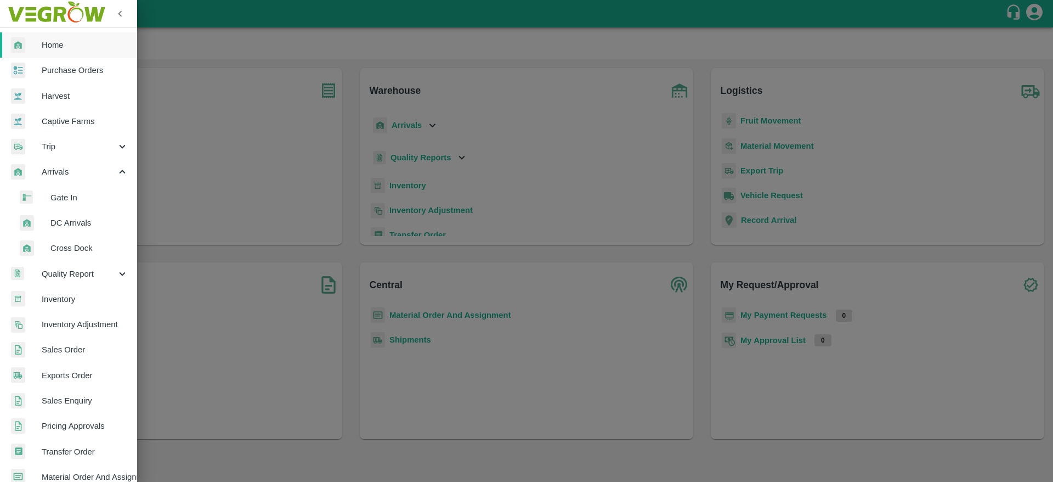
click at [76, 229] on li "DC Arrivals" at bounding box center [73, 222] width 128 height 25
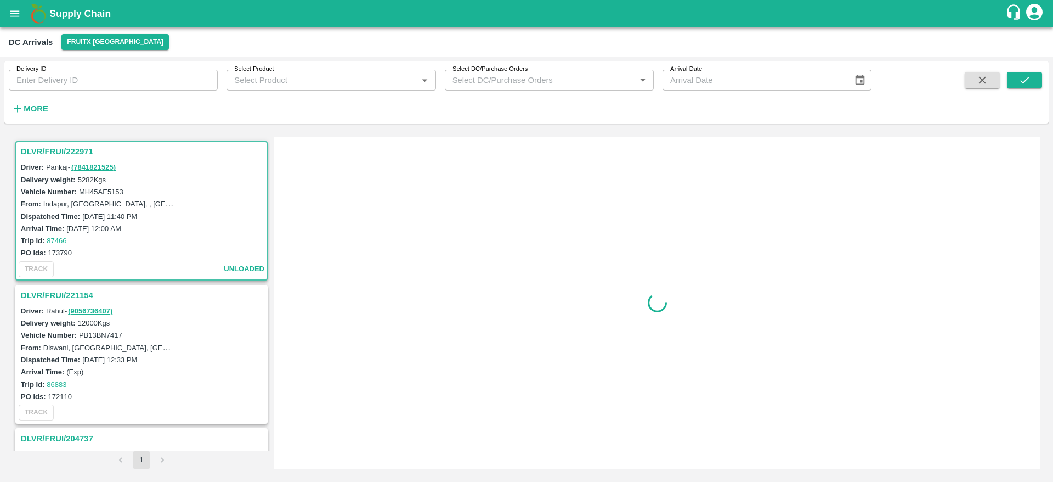
click at [47, 149] on h3 "DLVR/FRUI/222971" at bounding box center [143, 151] width 245 height 14
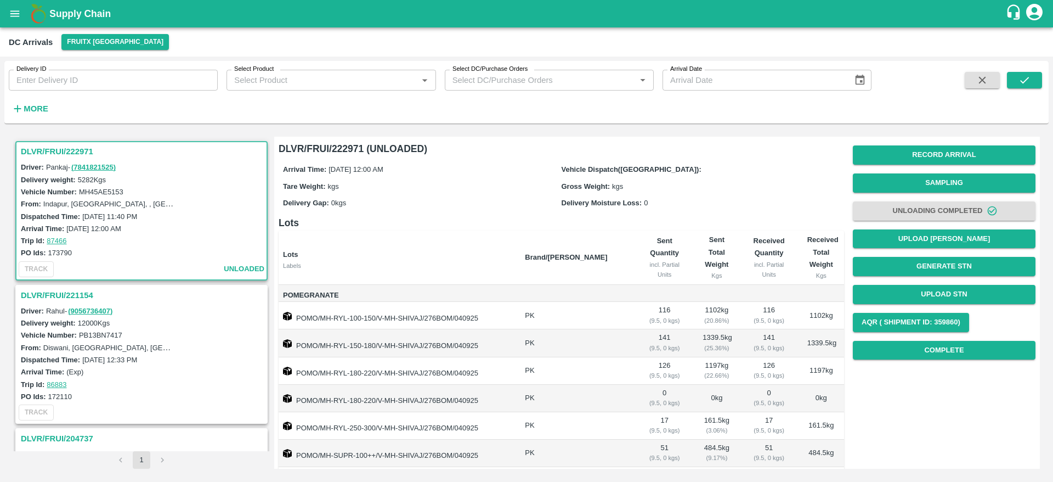
scroll to position [4, 0]
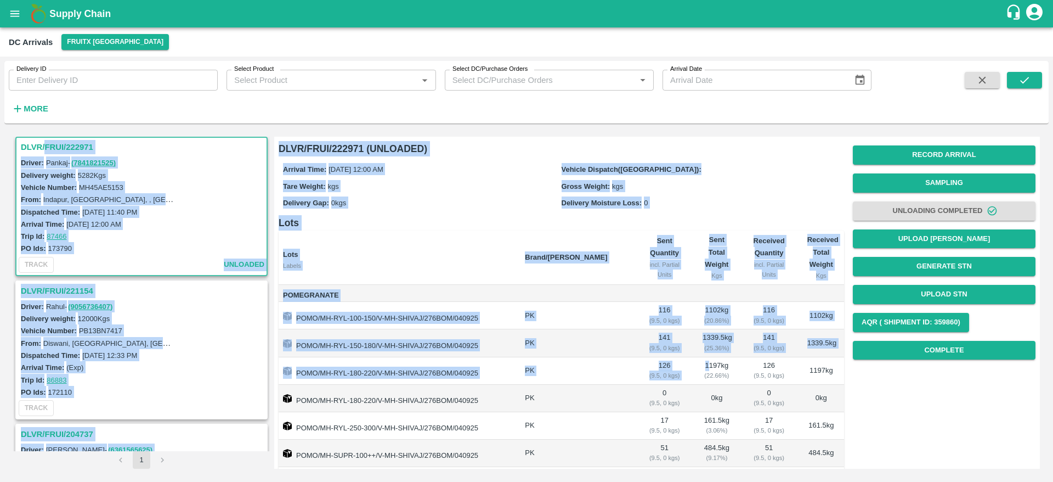
drag, startPoint x: 47, startPoint y: 149, endPoint x: 715, endPoint y: 370, distance: 703.5
click at [715, 370] on div "DLVR/FRUI/222971 Driver: Pankaj - ( 7841821525 ) Delivery weight: 5282 Kgs Vehi…" at bounding box center [527, 302] width 1036 height 341
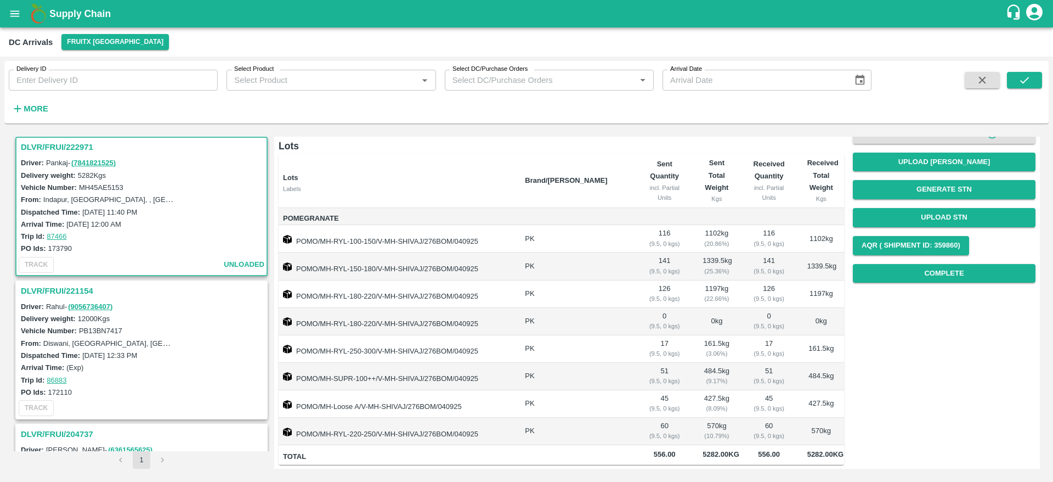
click at [604, 365] on td "PK" at bounding box center [575, 376] width 119 height 27
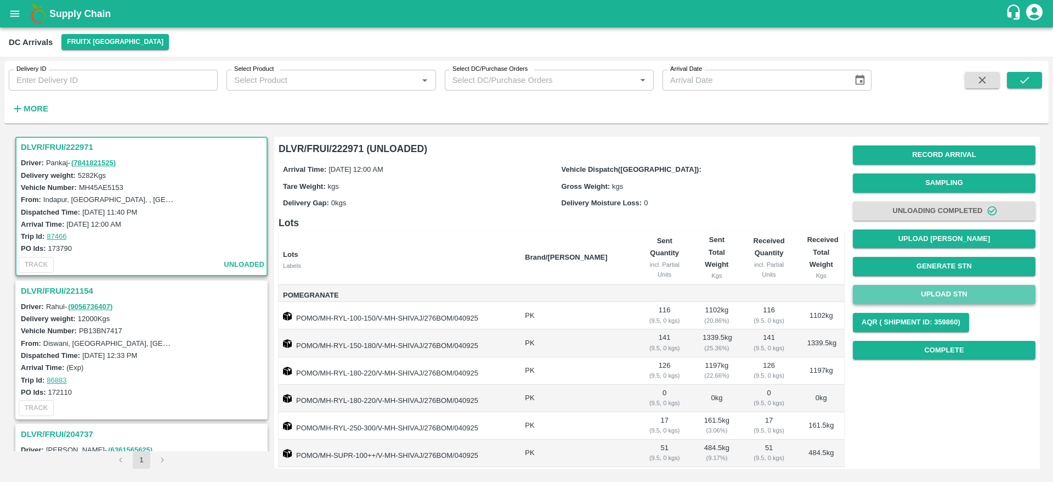
click at [930, 286] on button "Upload STN" at bounding box center [944, 294] width 183 height 19
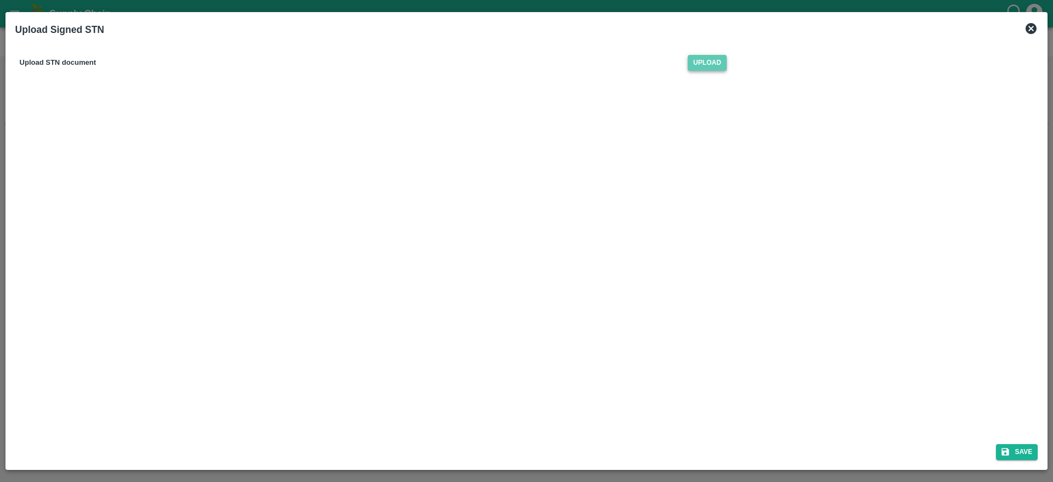
click at [713, 57] on span "Upload" at bounding box center [707, 63] width 39 height 16
click at [0, 0] on input "Upload" at bounding box center [0, 0] width 0 height 0
click at [1009, 448] on icon "submit" at bounding box center [1005, 451] width 10 height 10
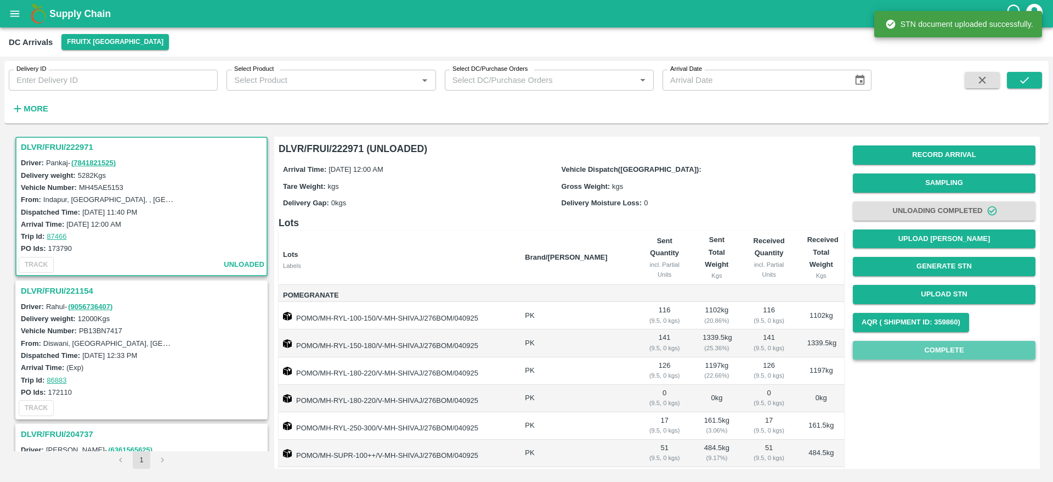
click at [937, 344] on button "Complete" at bounding box center [944, 350] width 183 height 19
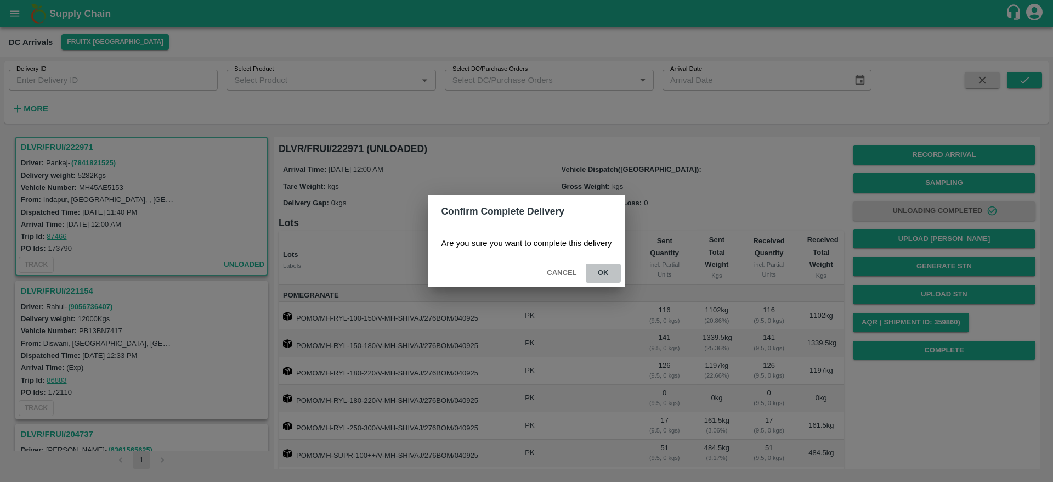
click at [608, 270] on button "ok" at bounding box center [603, 272] width 35 height 19
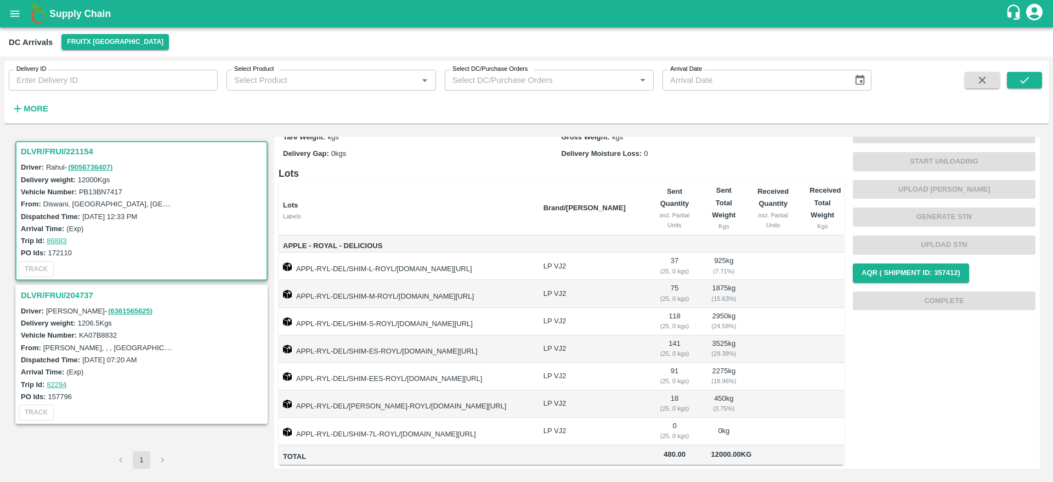
scroll to position [62, 0]
click at [57, 148] on h3 "DLVR/FRUI/221154" at bounding box center [143, 151] width 245 height 14
